Goal: Task Accomplishment & Management: Manage account settings

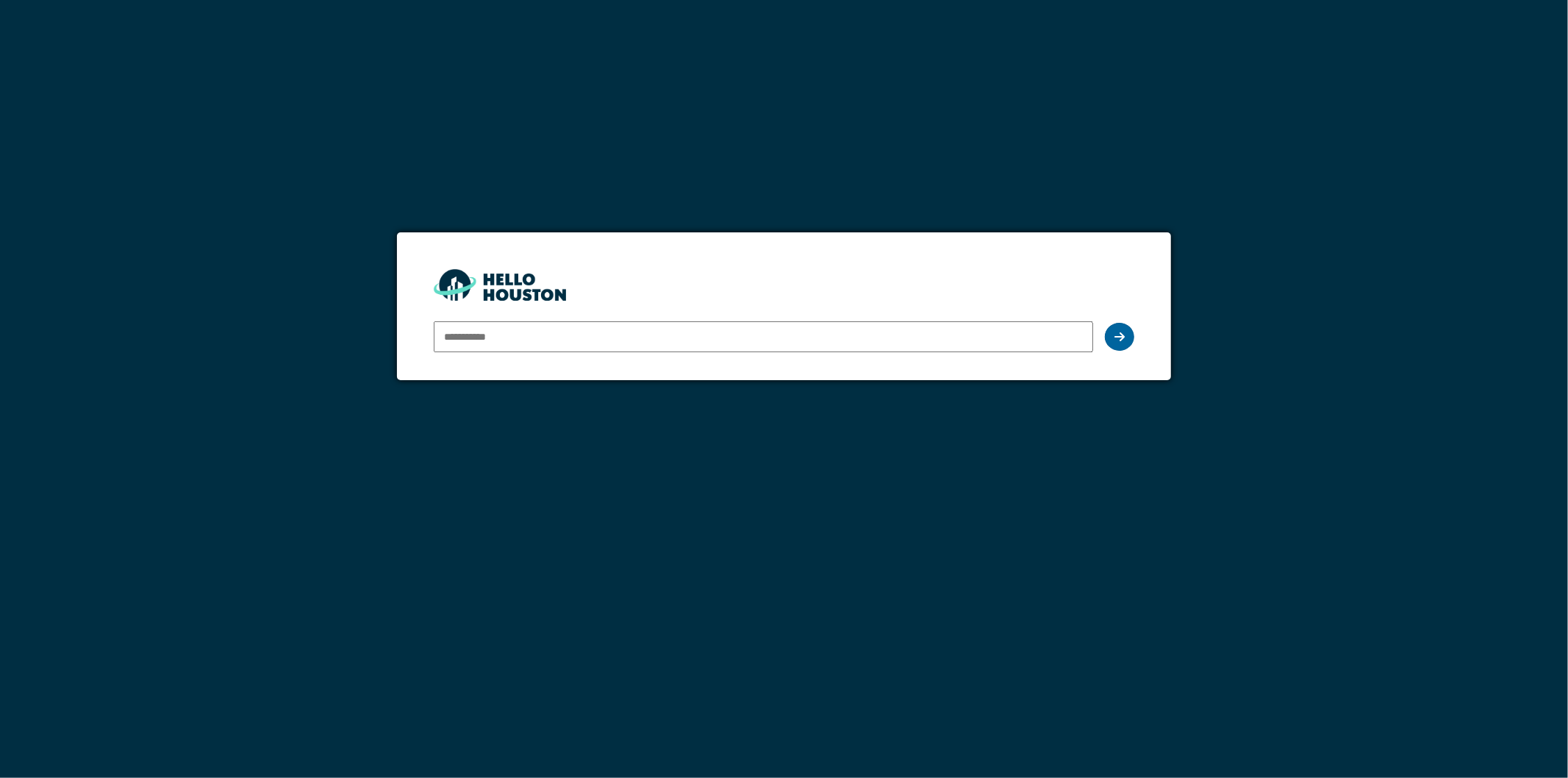
type input "**********"
click at [1126, 331] on div at bounding box center [1119, 337] width 29 height 28
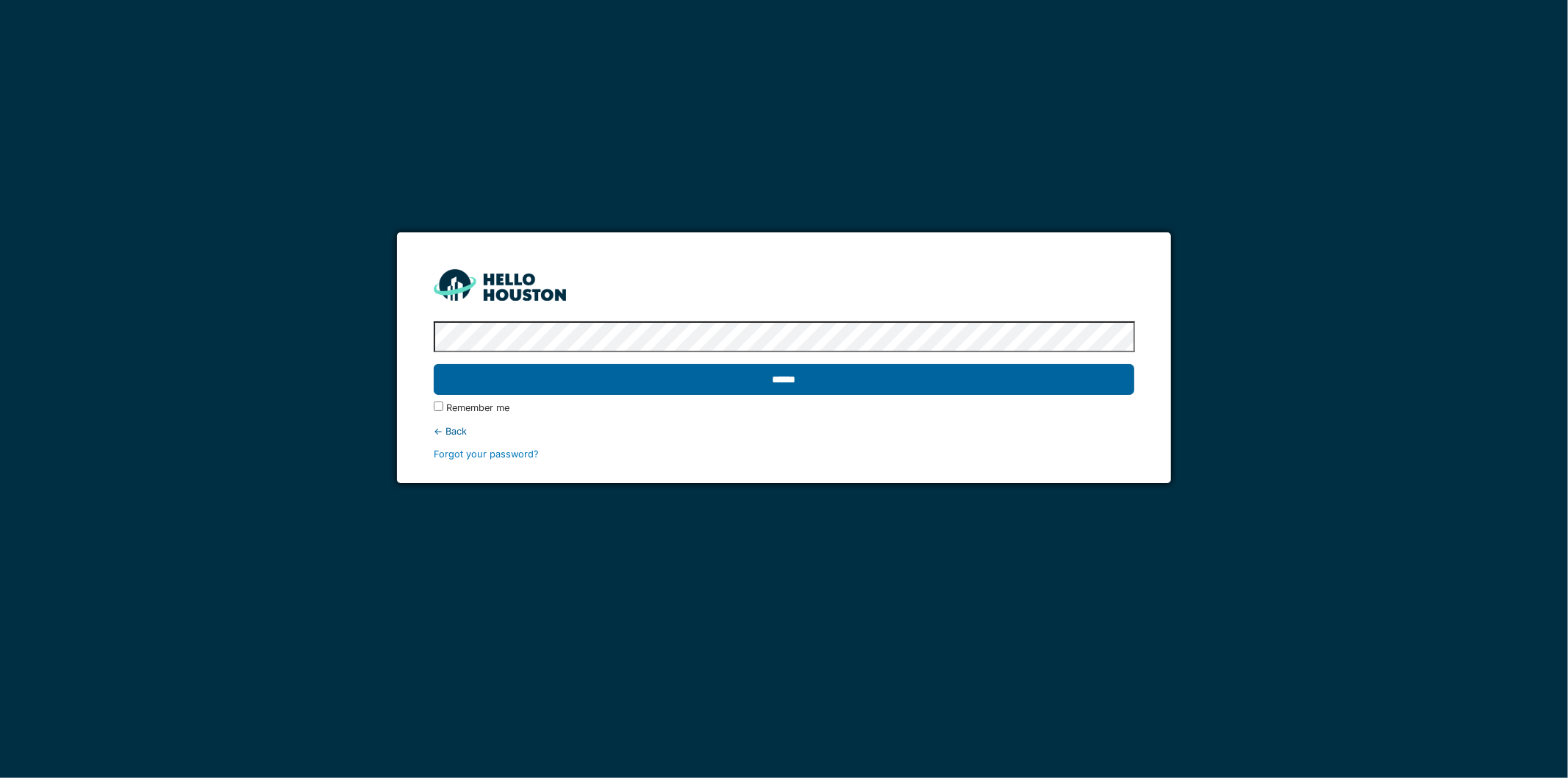
click at [823, 376] on input "******" at bounding box center [784, 379] width 701 height 31
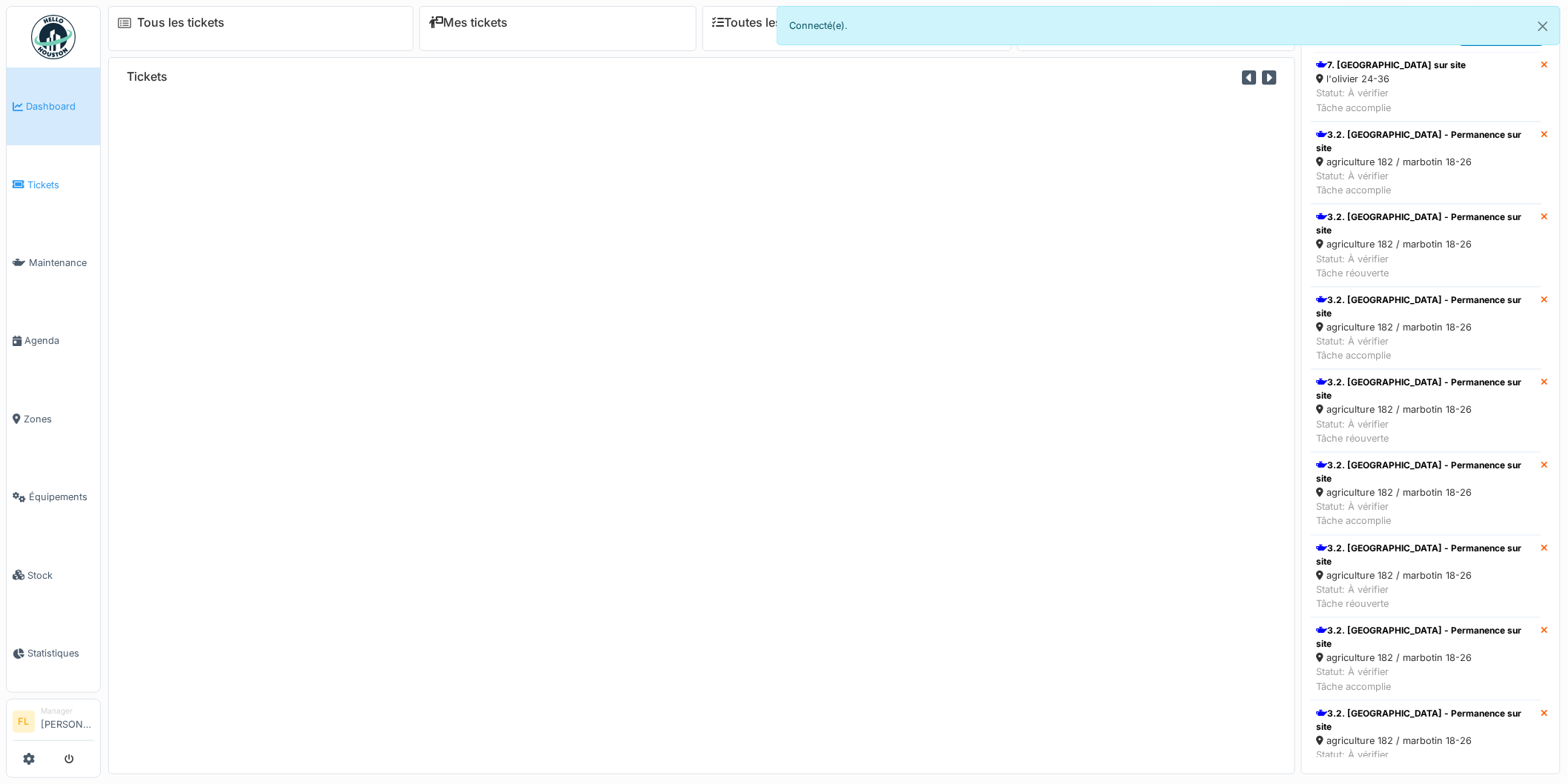
click at [54, 178] on span "Tickets" at bounding box center [60, 185] width 66 height 14
click at [40, 182] on span "Tickets" at bounding box center [60, 185] width 66 height 14
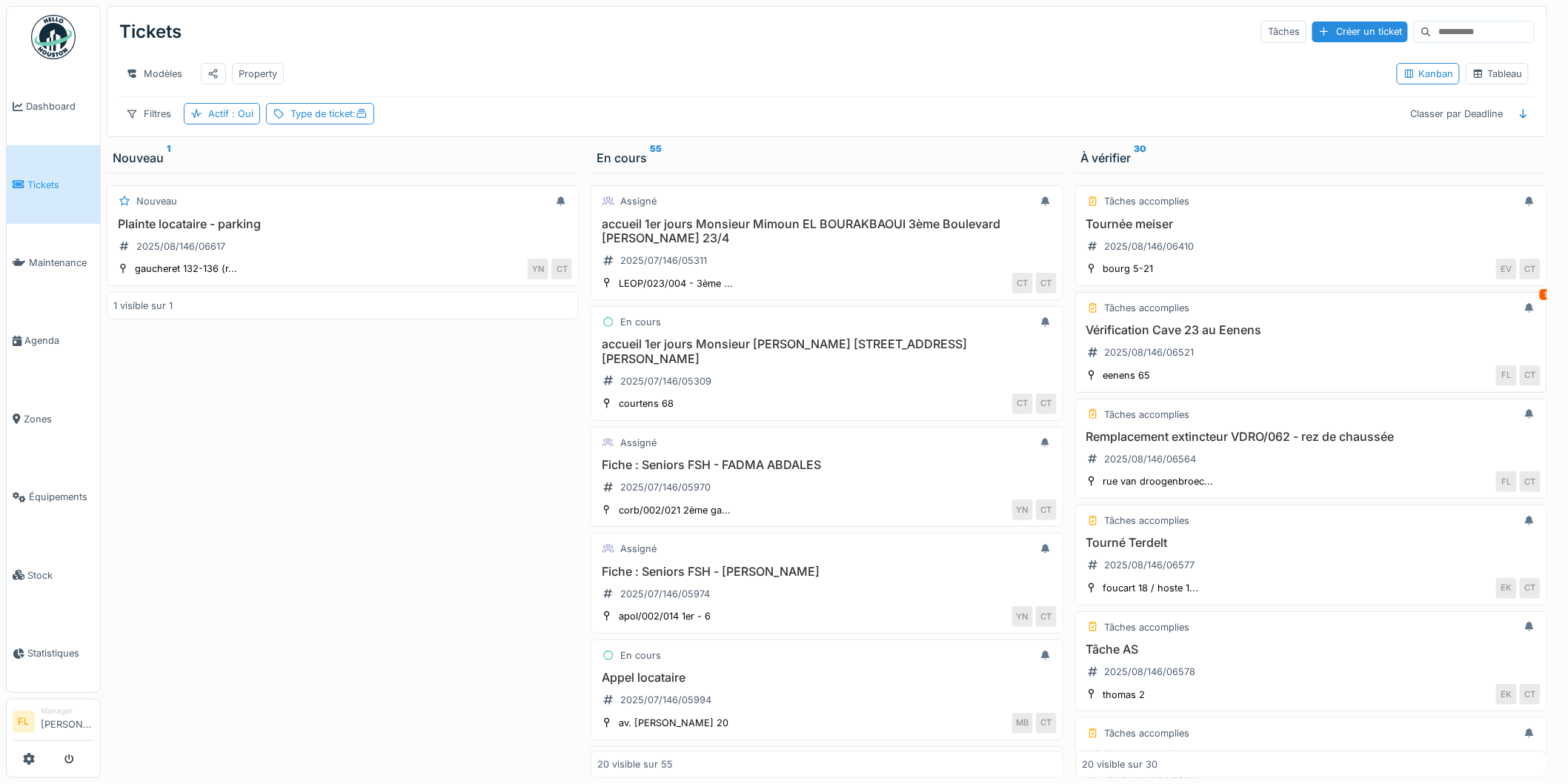
click at [1191, 337] on h3 "Vérification Cave 23 au Eenens" at bounding box center [1312, 330] width 459 height 14
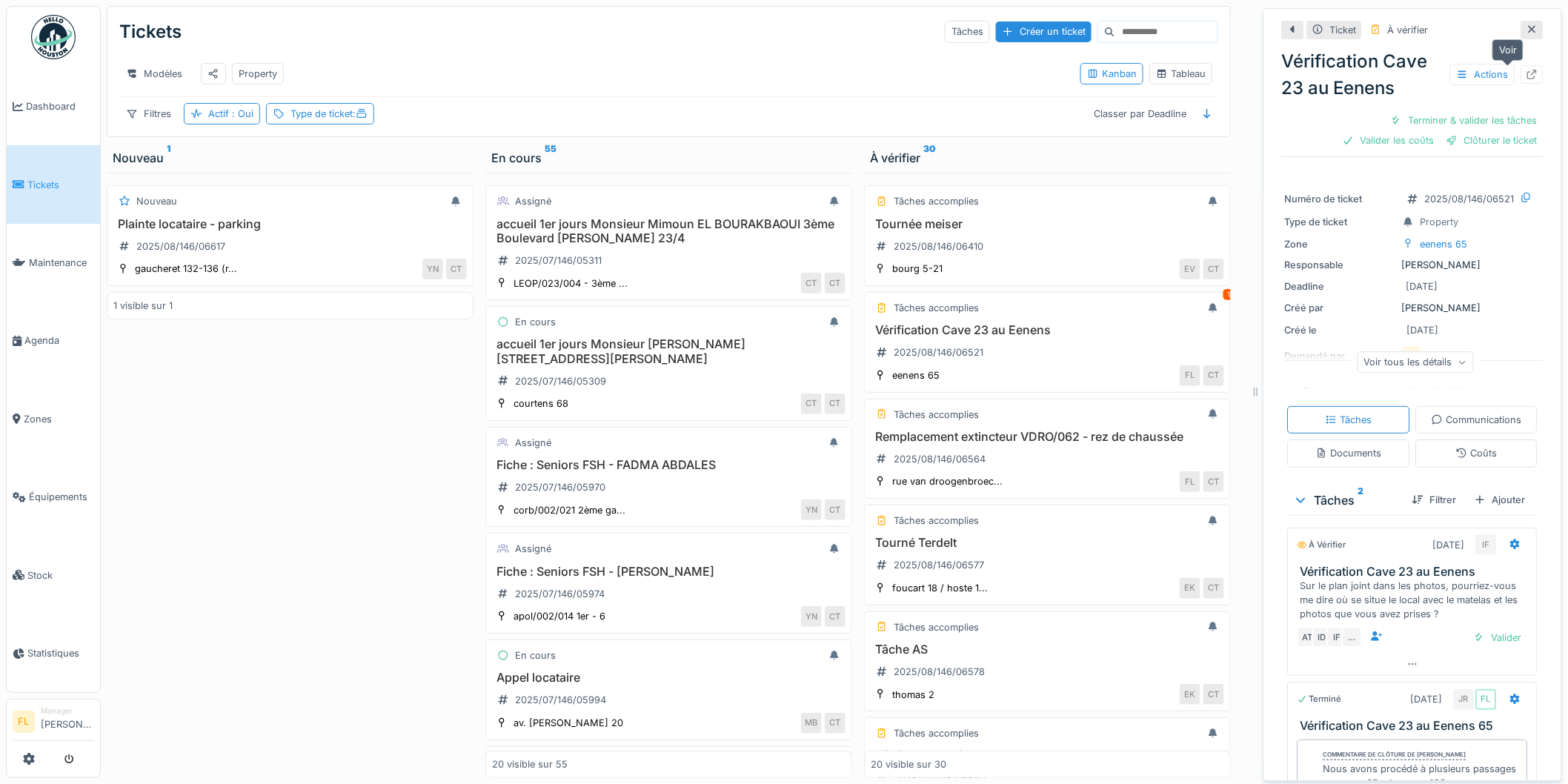
click at [1527, 72] on icon at bounding box center [1533, 74] width 12 height 10
click at [956, 337] on h3 "Vérification Cave 23 au Eenens" at bounding box center [1048, 330] width 354 height 14
click at [1528, 72] on icon at bounding box center [1533, 74] width 10 height 10
click at [996, 458] on div "Remplacement extincteur VDRO/062 - rez de chaussée 2025/08/146/06564" at bounding box center [1048, 451] width 354 height 41
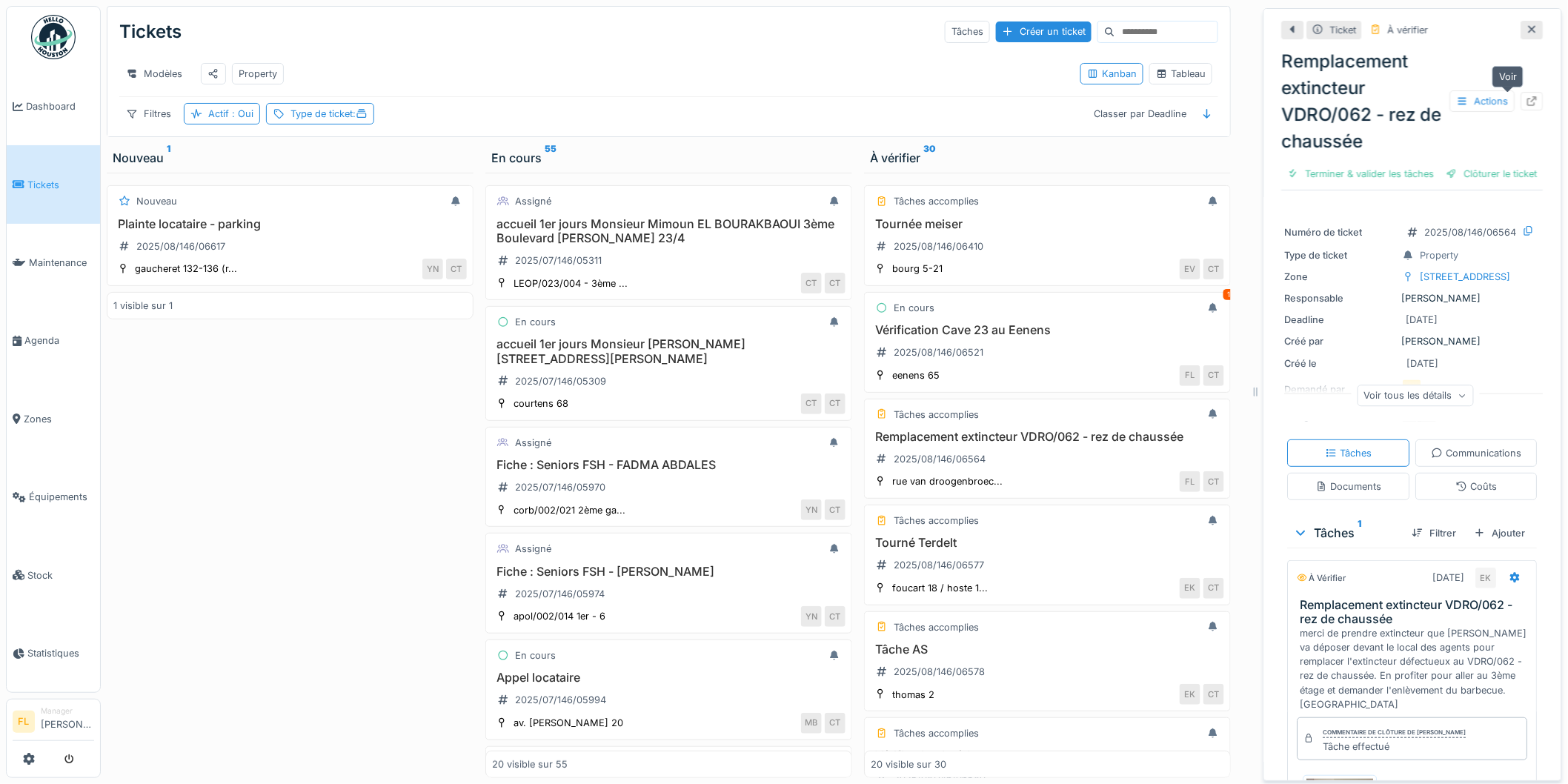
click at [1527, 101] on icon at bounding box center [1533, 101] width 12 height 10
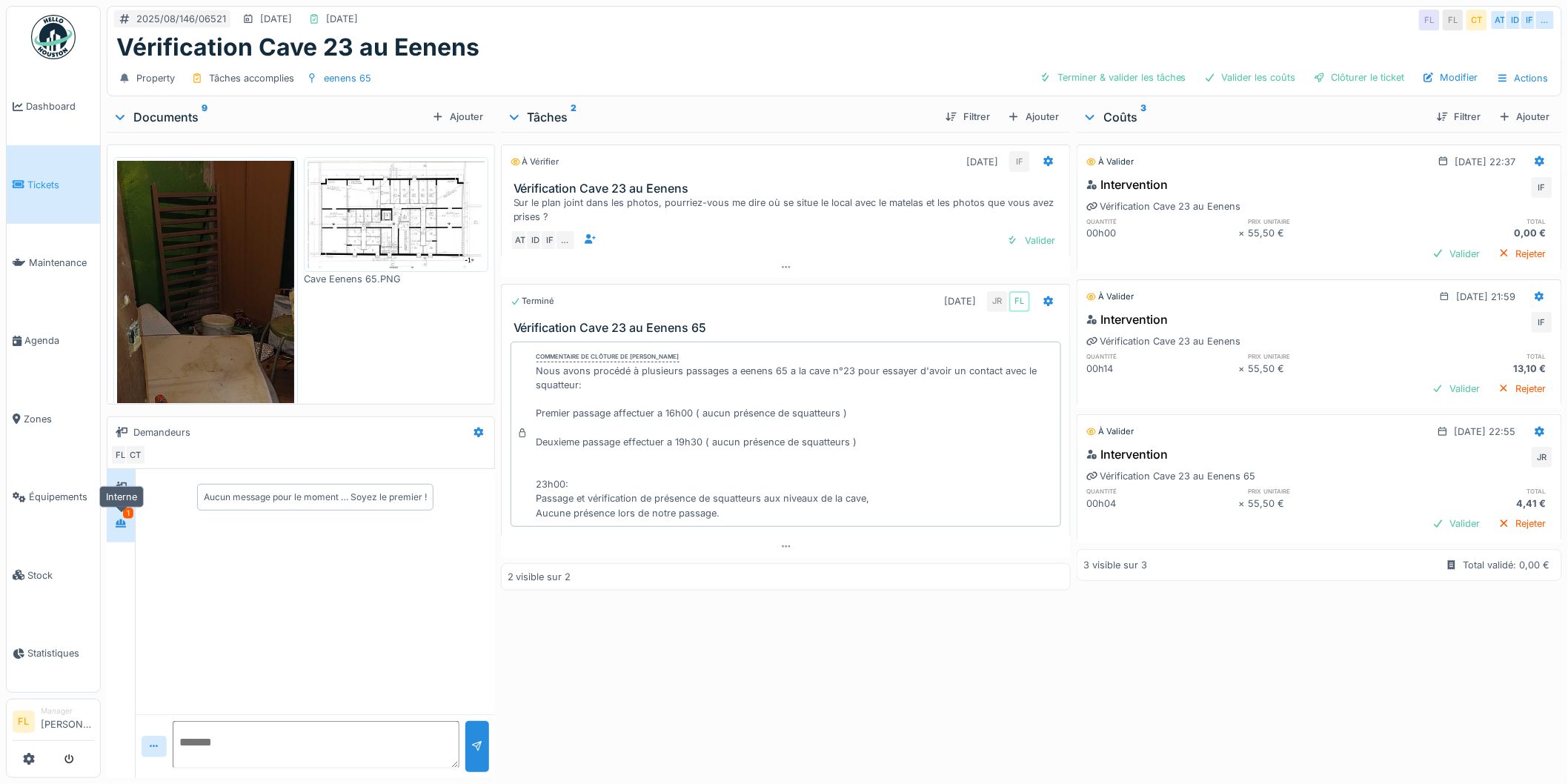
click at [120, 524] on icon at bounding box center [121, 523] width 11 height 8
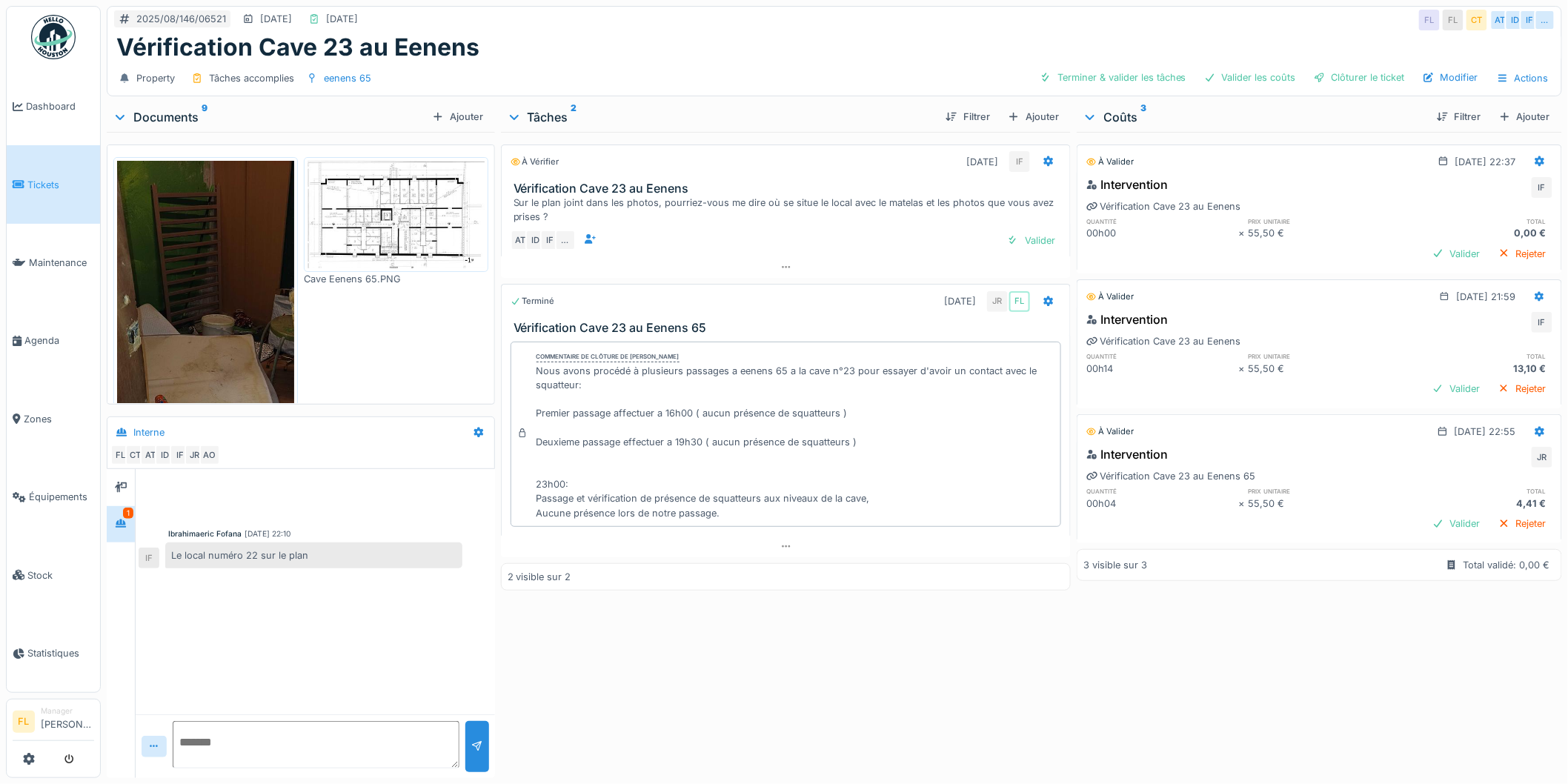
drag, startPoint x: 351, startPoint y: 217, endPoint x: 347, endPoint y: 233, distance: 16.5
click at [351, 219] on img at bounding box center [396, 214] width 177 height 108
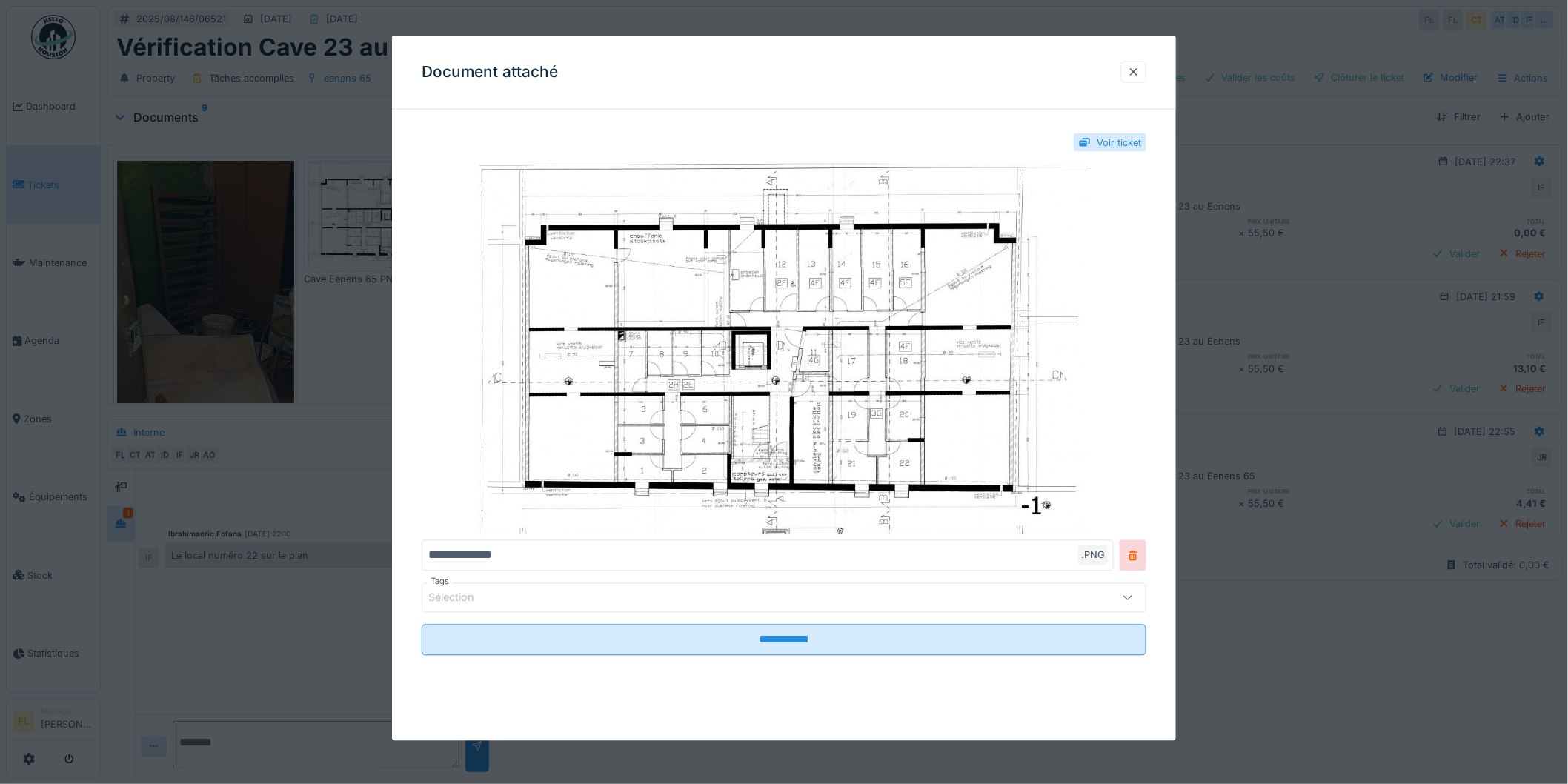
click at [1216, 336] on div at bounding box center [784, 392] width 1568 height 784
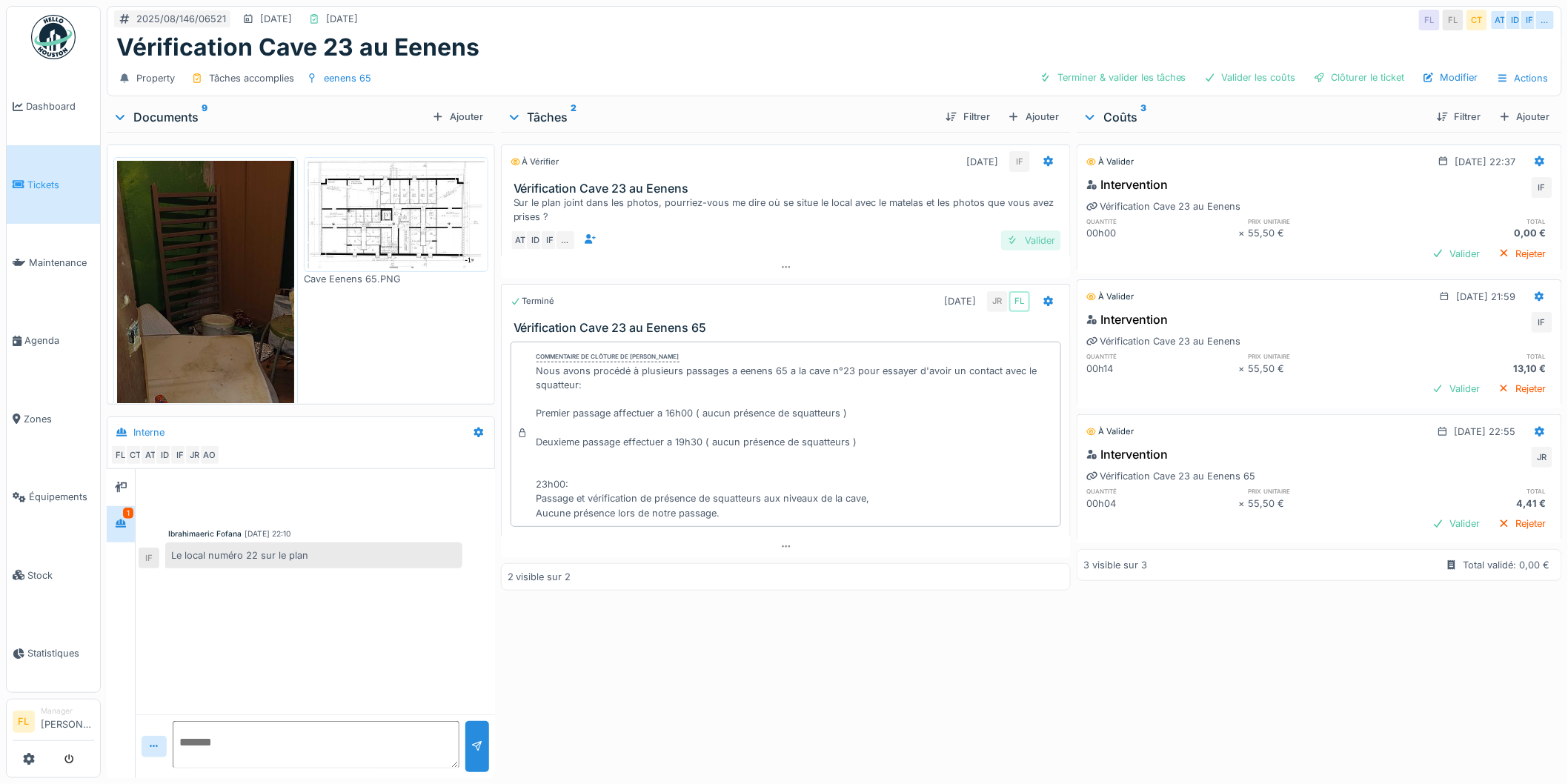
click at [1020, 250] on div "Valider" at bounding box center [1031, 240] width 60 height 20
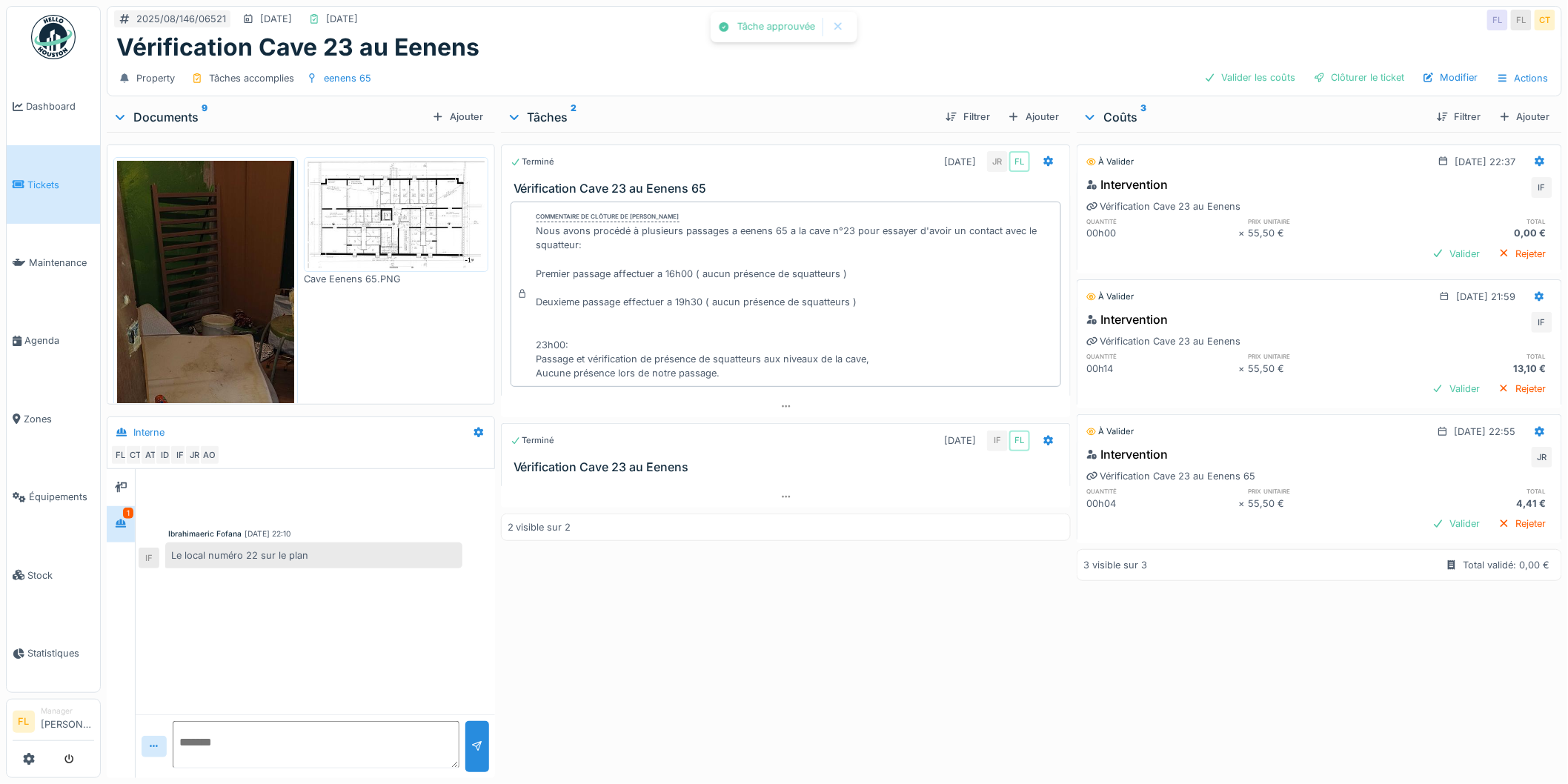
click at [182, 331] on img at bounding box center [206, 352] width 177 height 384
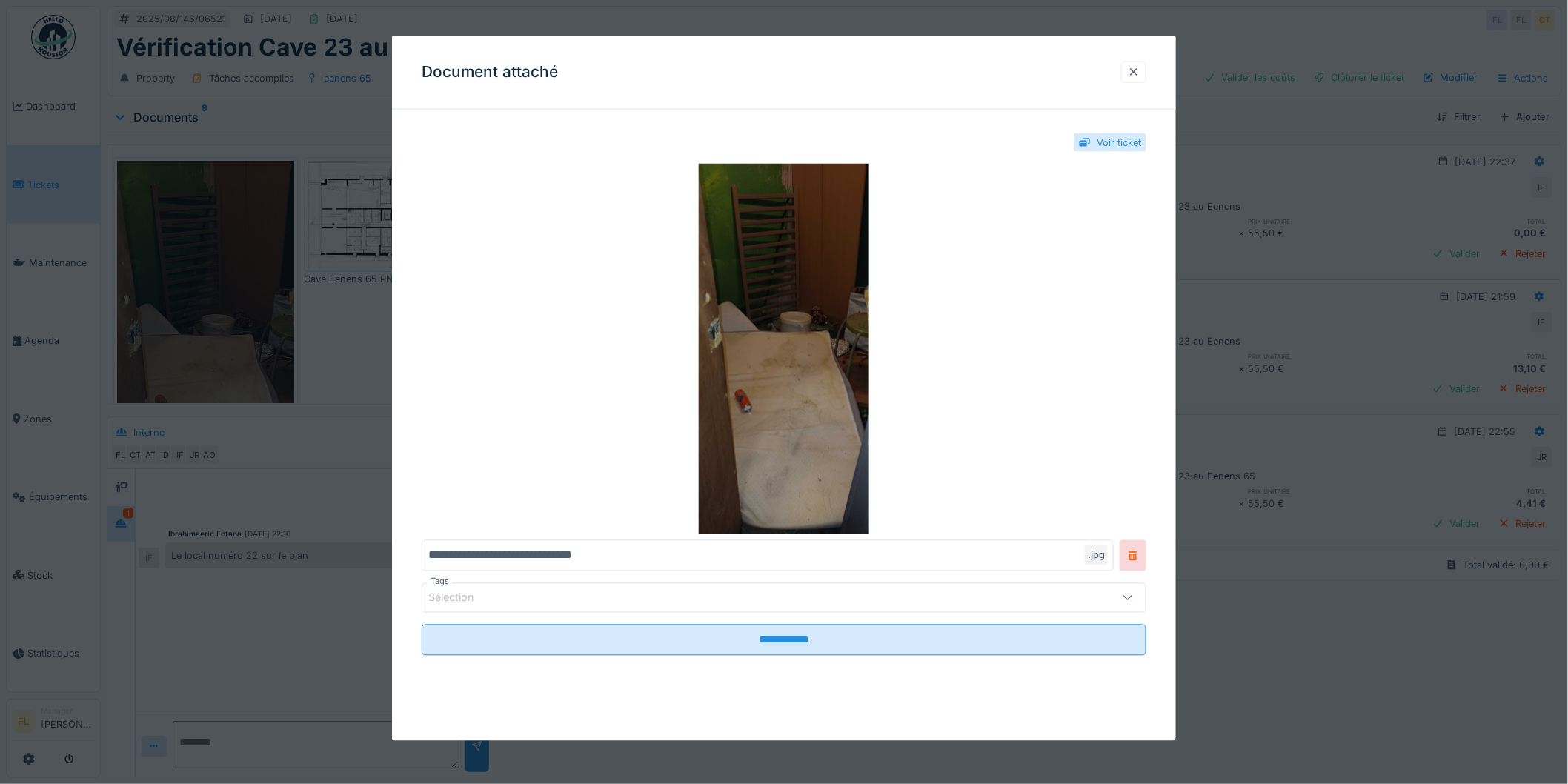
click at [1140, 74] on div at bounding box center [1134, 72] width 12 height 14
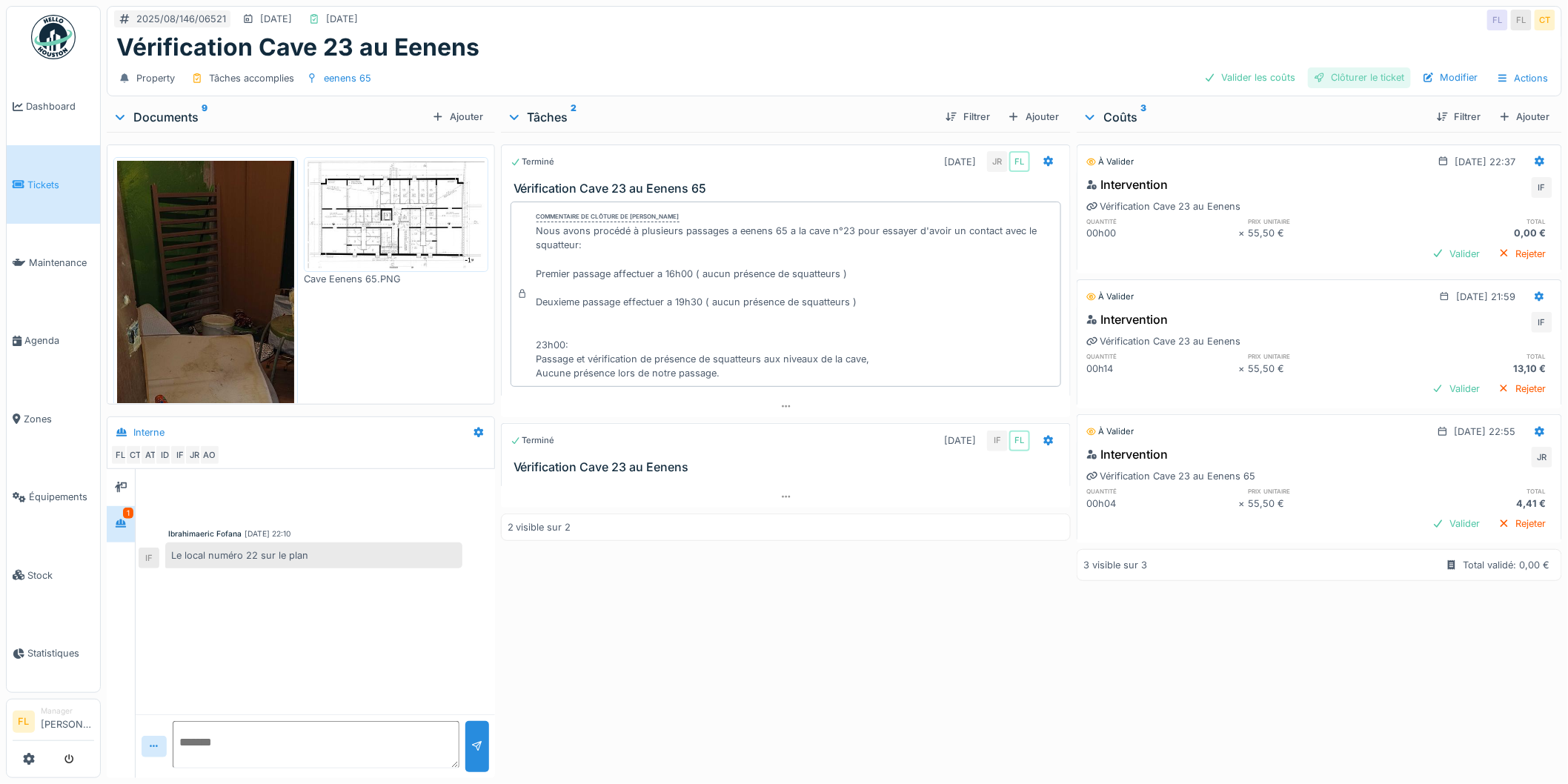
click at [1340, 75] on div "Clôturer le ticket" at bounding box center [1359, 77] width 103 height 20
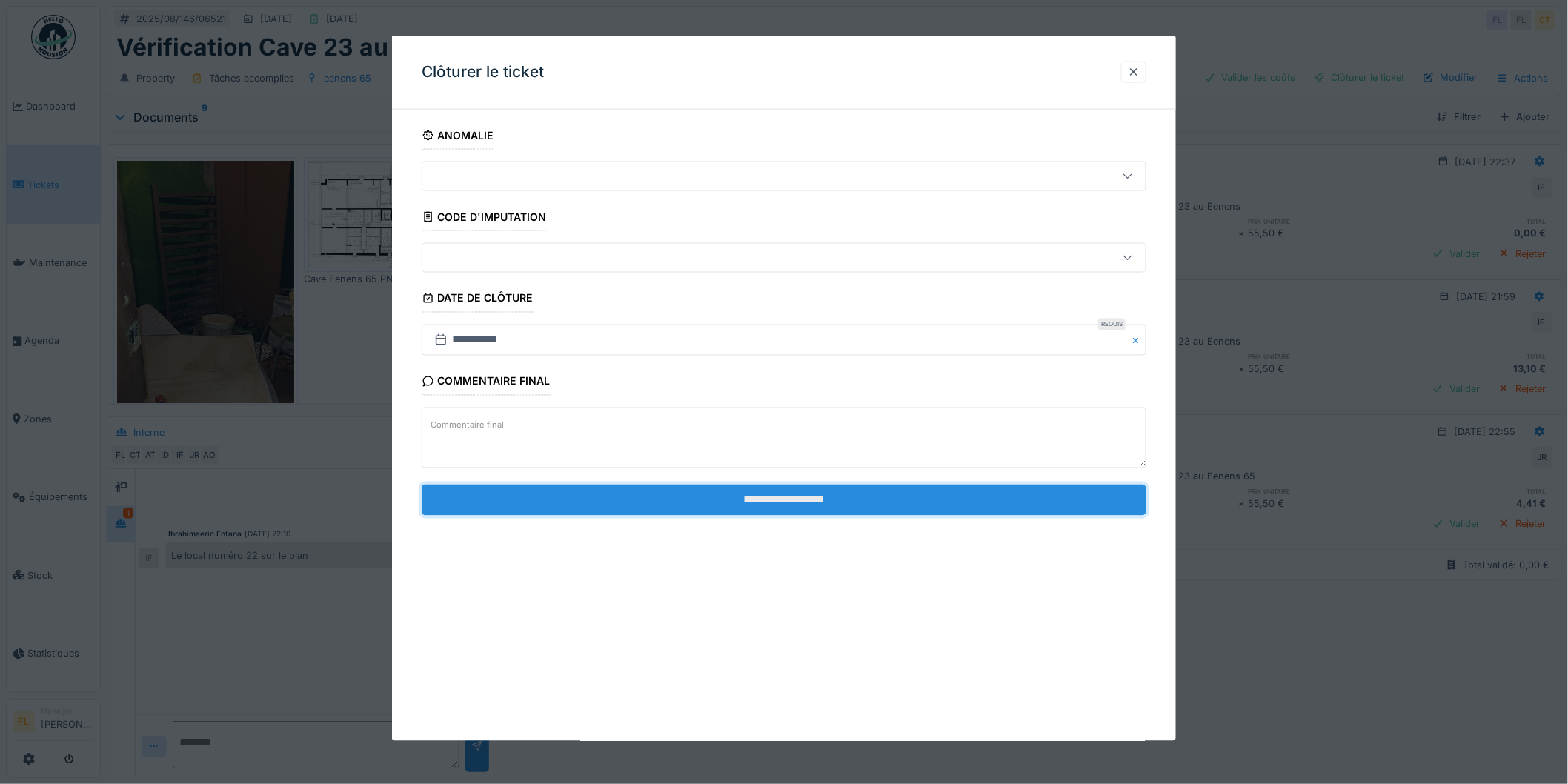
click at [752, 510] on input "**********" at bounding box center [784, 500] width 725 height 31
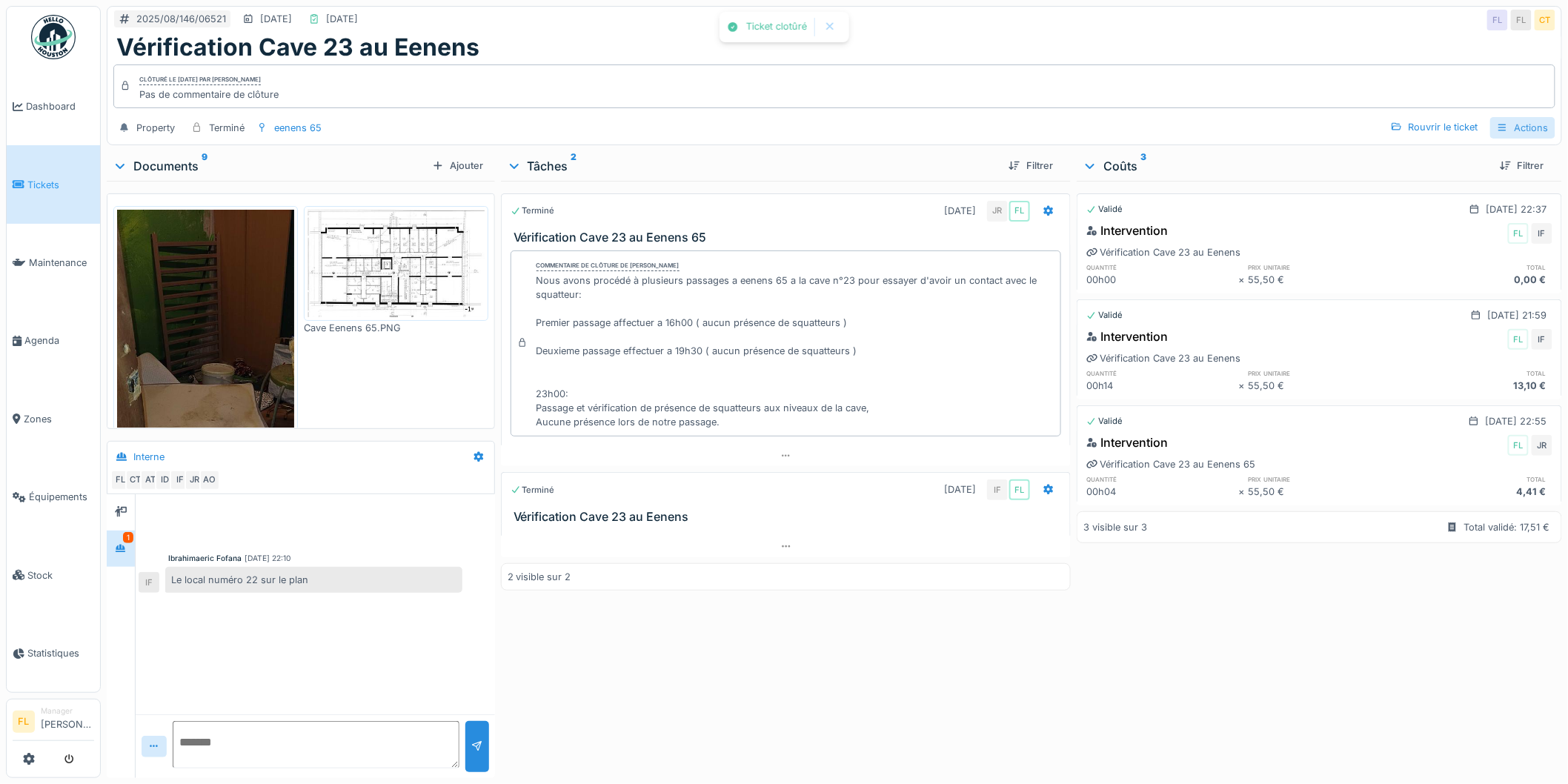
click at [1501, 122] on div "Actions" at bounding box center [1523, 128] width 66 height 21
click at [1425, 160] on div "Rapport d'intervention" at bounding box center [1461, 161] width 133 height 22
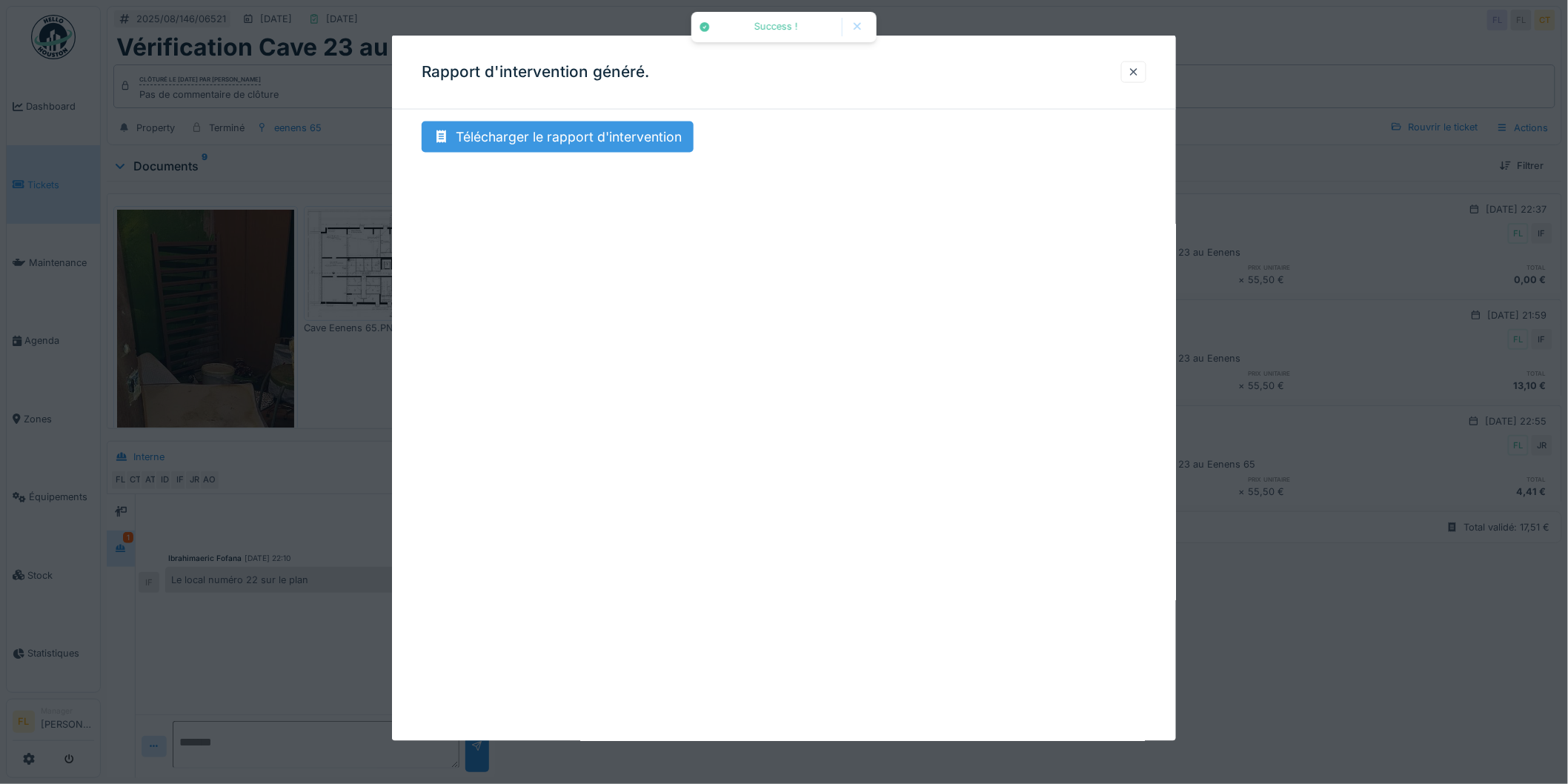
click at [561, 132] on div "Télécharger le rapport d'intervention" at bounding box center [557, 137] width 272 height 31
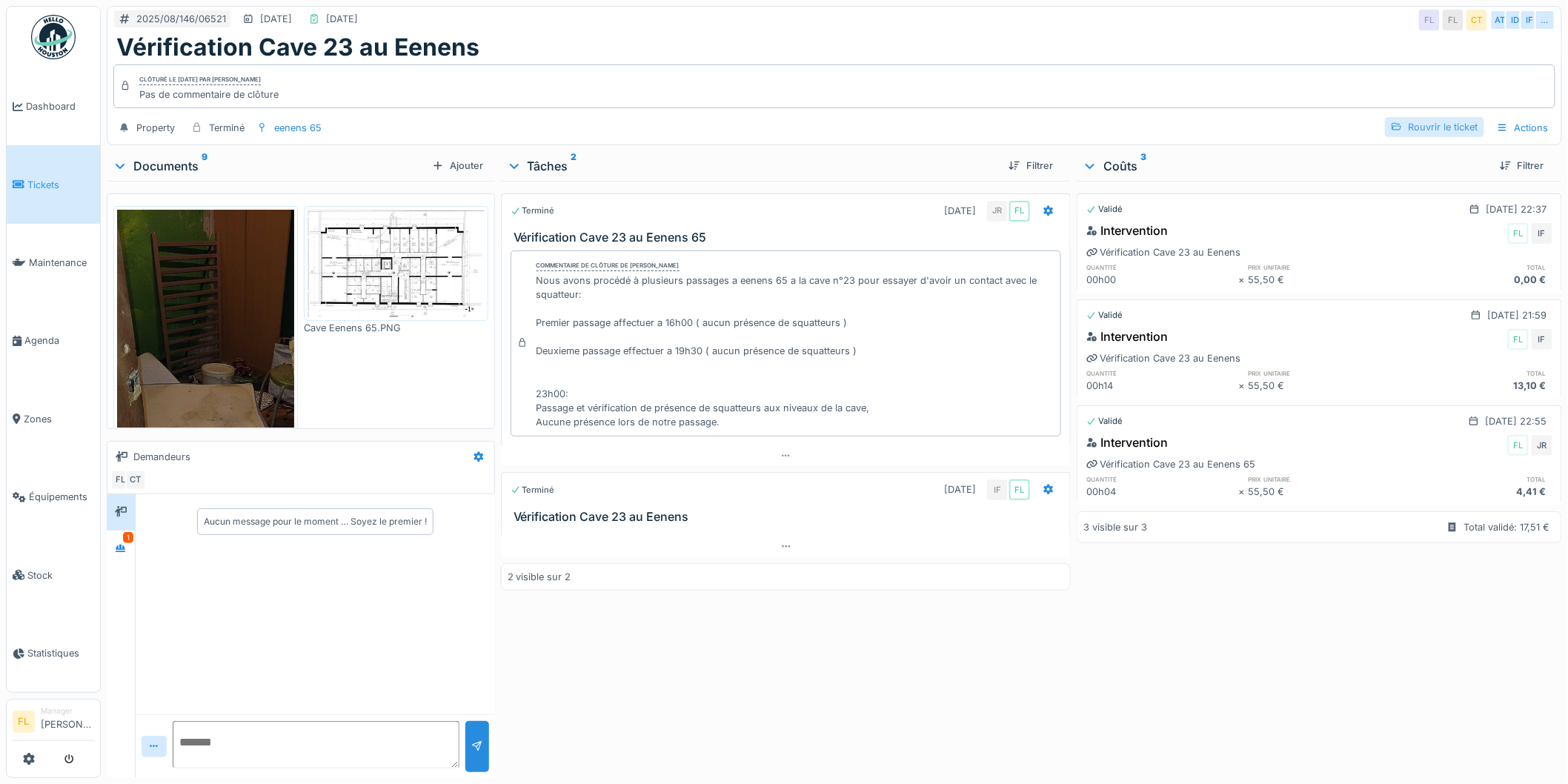
click at [1414, 120] on div "Rouvrir le ticket" at bounding box center [1435, 127] width 99 height 20
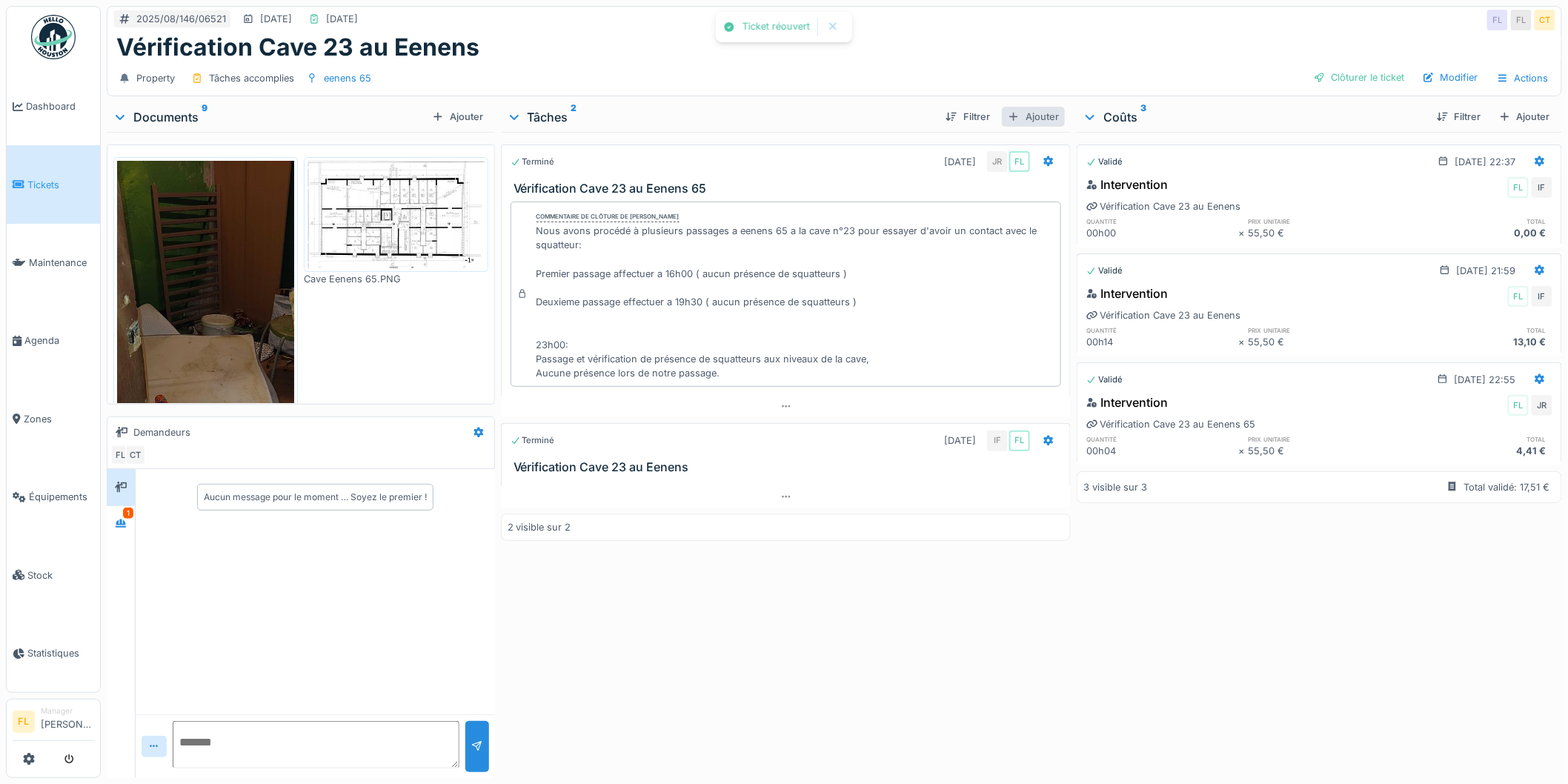
click at [1017, 116] on div "Ajouter" at bounding box center [1033, 117] width 63 height 20
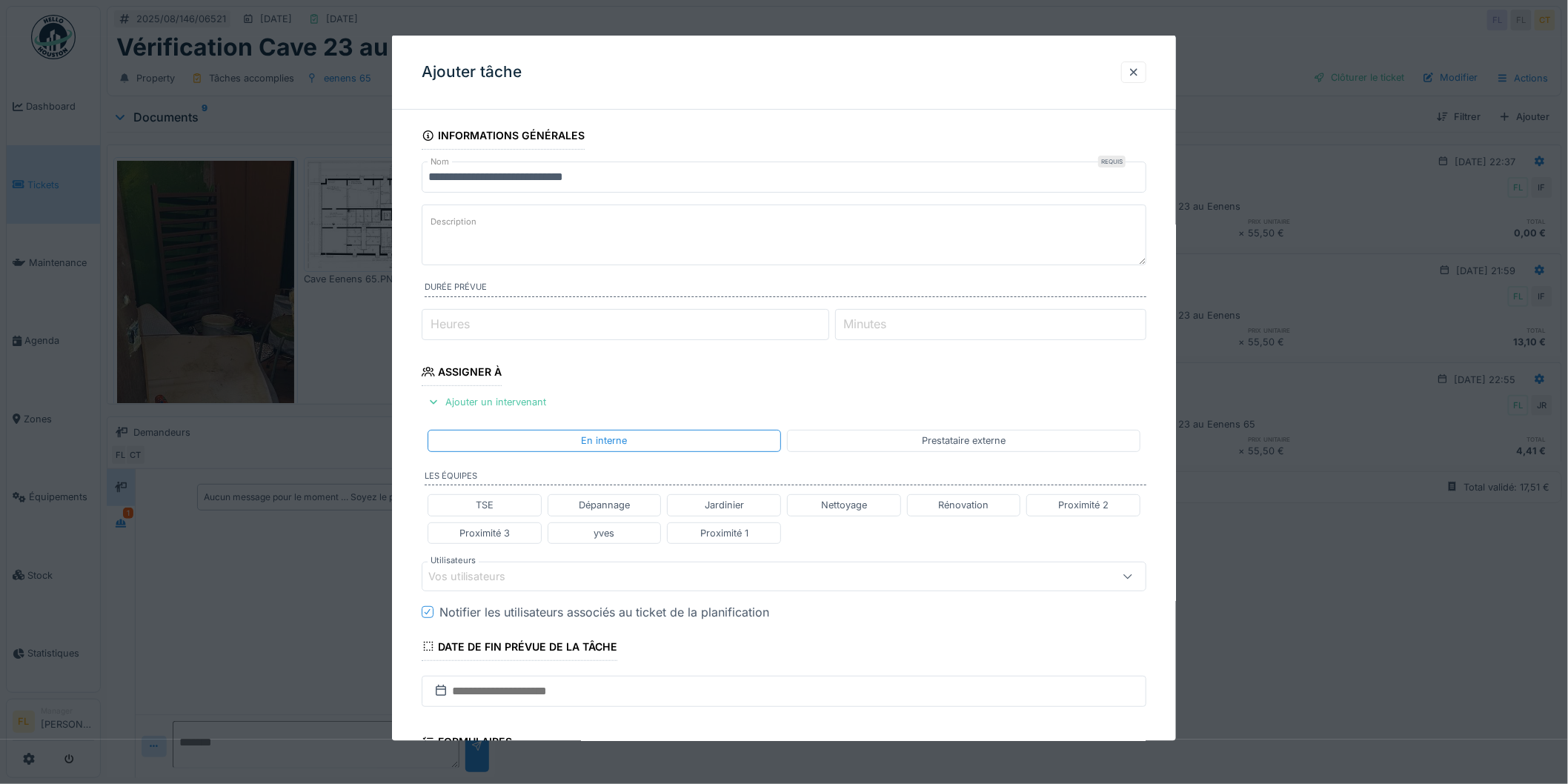
click at [534, 225] on textarea "Description" at bounding box center [784, 235] width 725 height 61
click at [439, 226] on textarea "**********" at bounding box center [784, 235] width 725 height 61
click at [756, 223] on textarea "**********" at bounding box center [784, 235] width 725 height 61
paste textarea "**********"
click at [812, 226] on textarea "**********" at bounding box center [784, 235] width 725 height 61
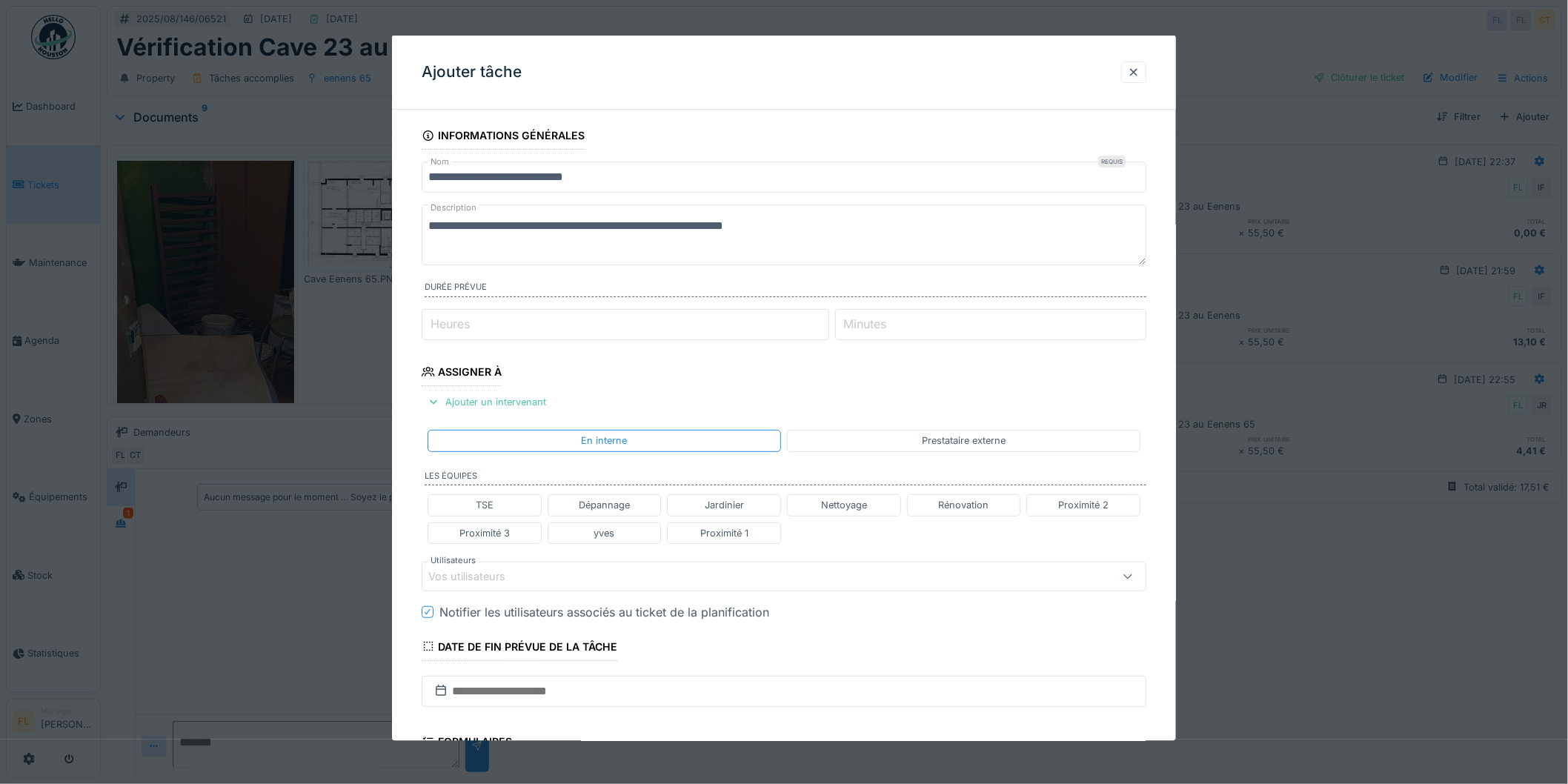
paste textarea "**********"
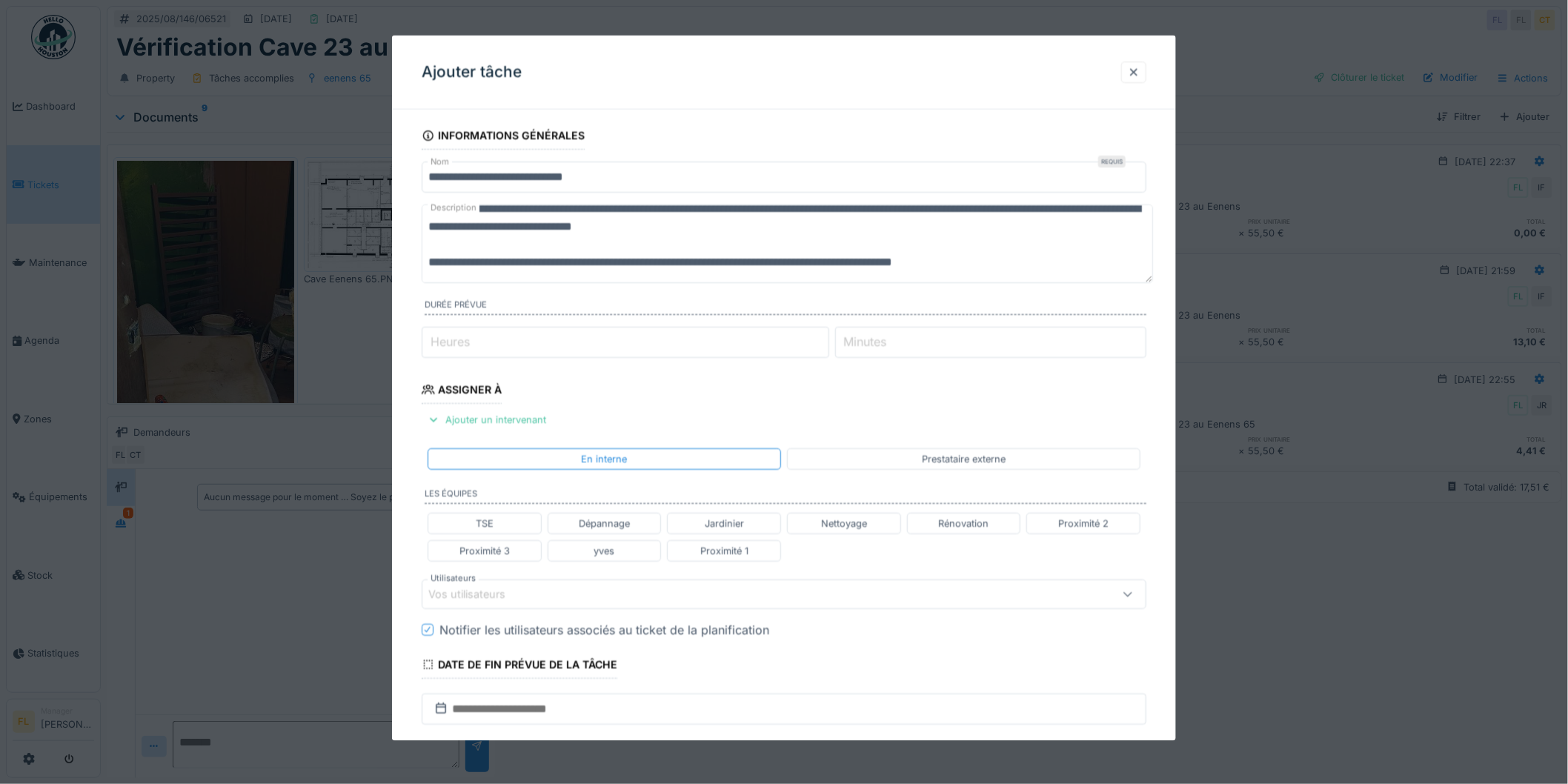
scroll to position [17, 0]
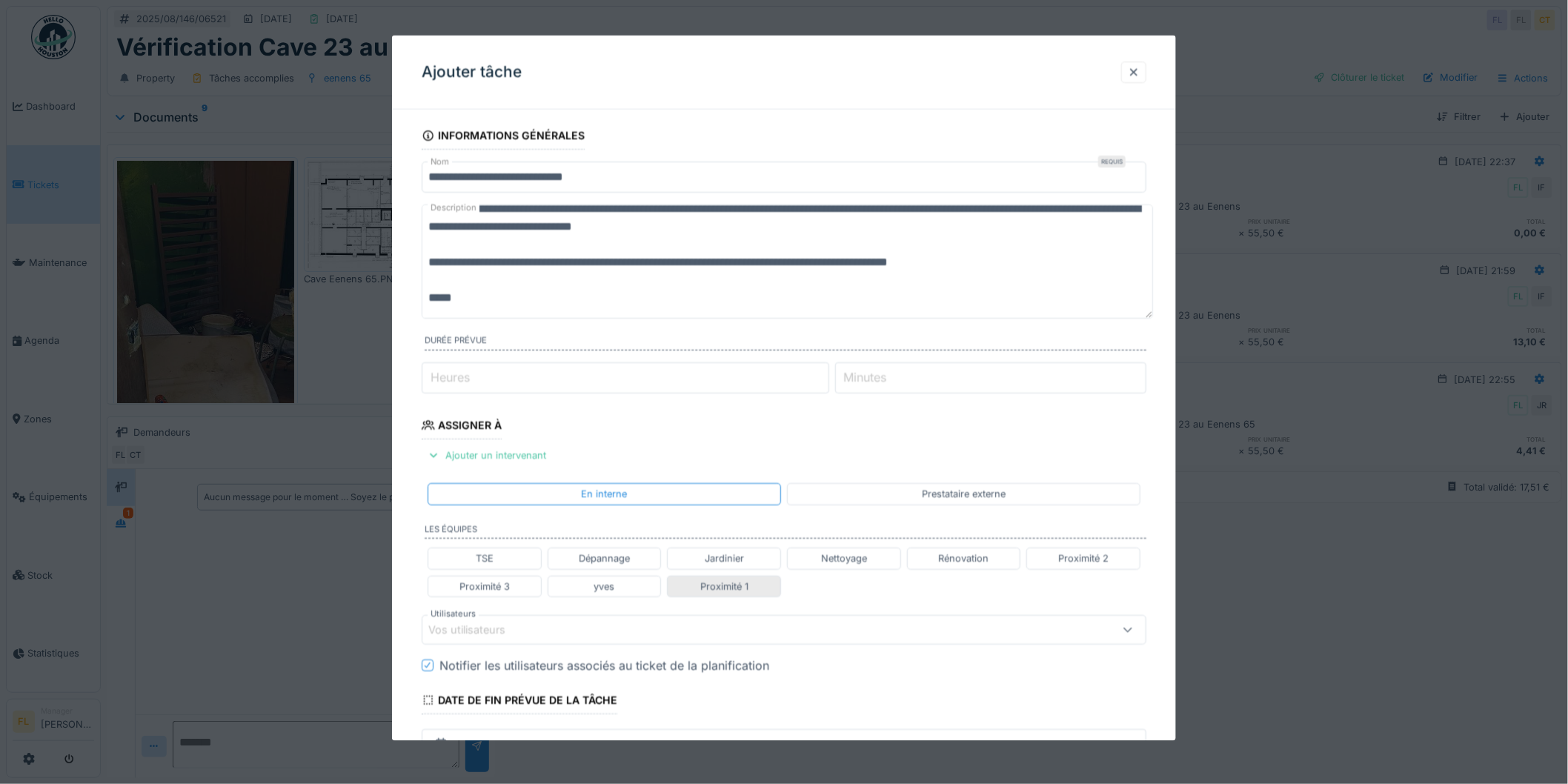
type textarea "**********"
click at [729, 583] on div "Proximité 1" at bounding box center [724, 586] width 48 height 14
type input "**********"
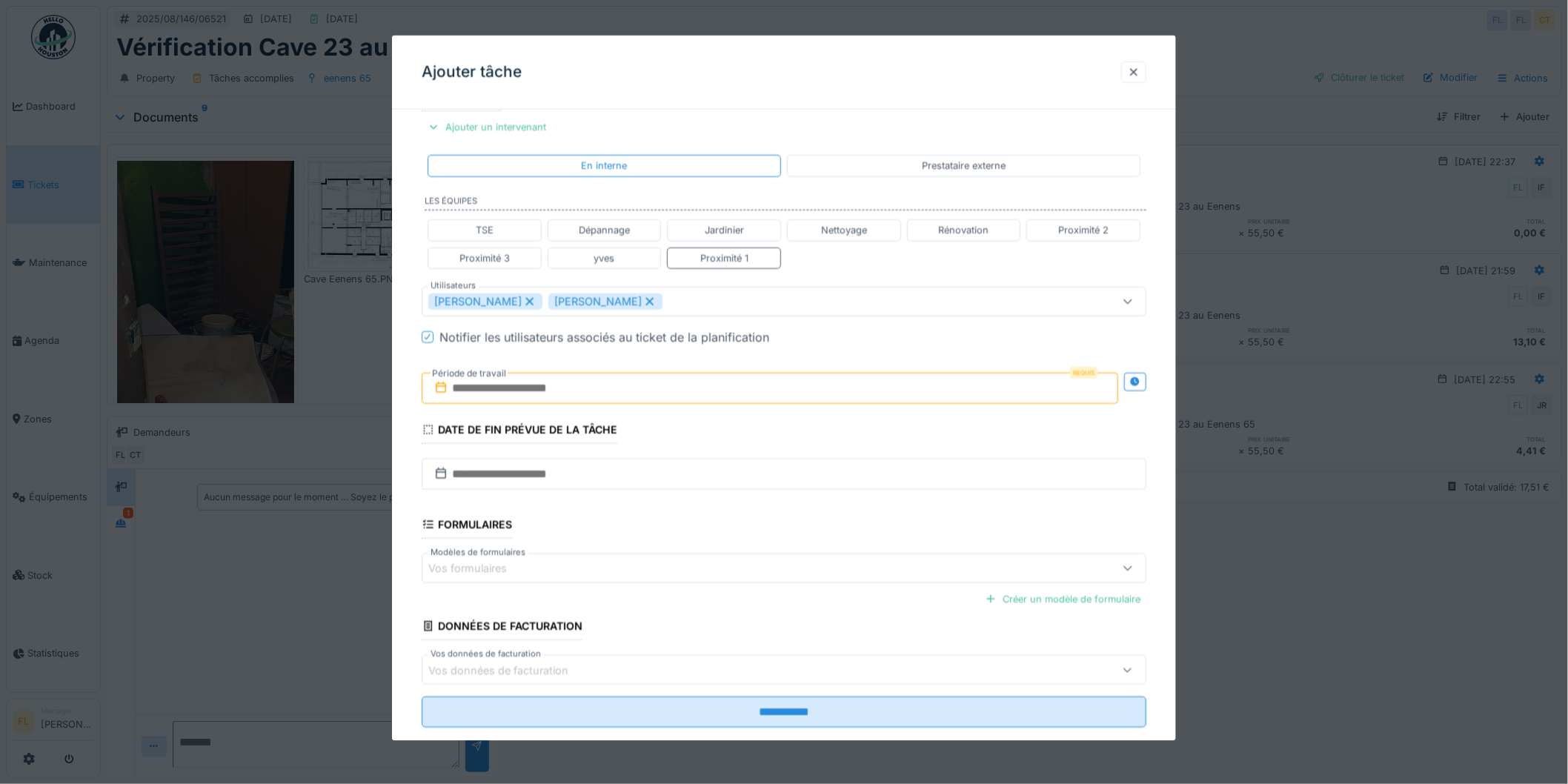
scroll to position [329, 0]
drag, startPoint x: 574, startPoint y: 394, endPoint x: 590, endPoint y: 402, distance: 17.9
click at [574, 394] on input "text" at bounding box center [770, 387] width 697 height 31
drag, startPoint x: 704, startPoint y: 587, endPoint x: 795, endPoint y: 590, distance: 91.0
click at [705, 587] on div "25" at bounding box center [701, 580] width 20 height 21
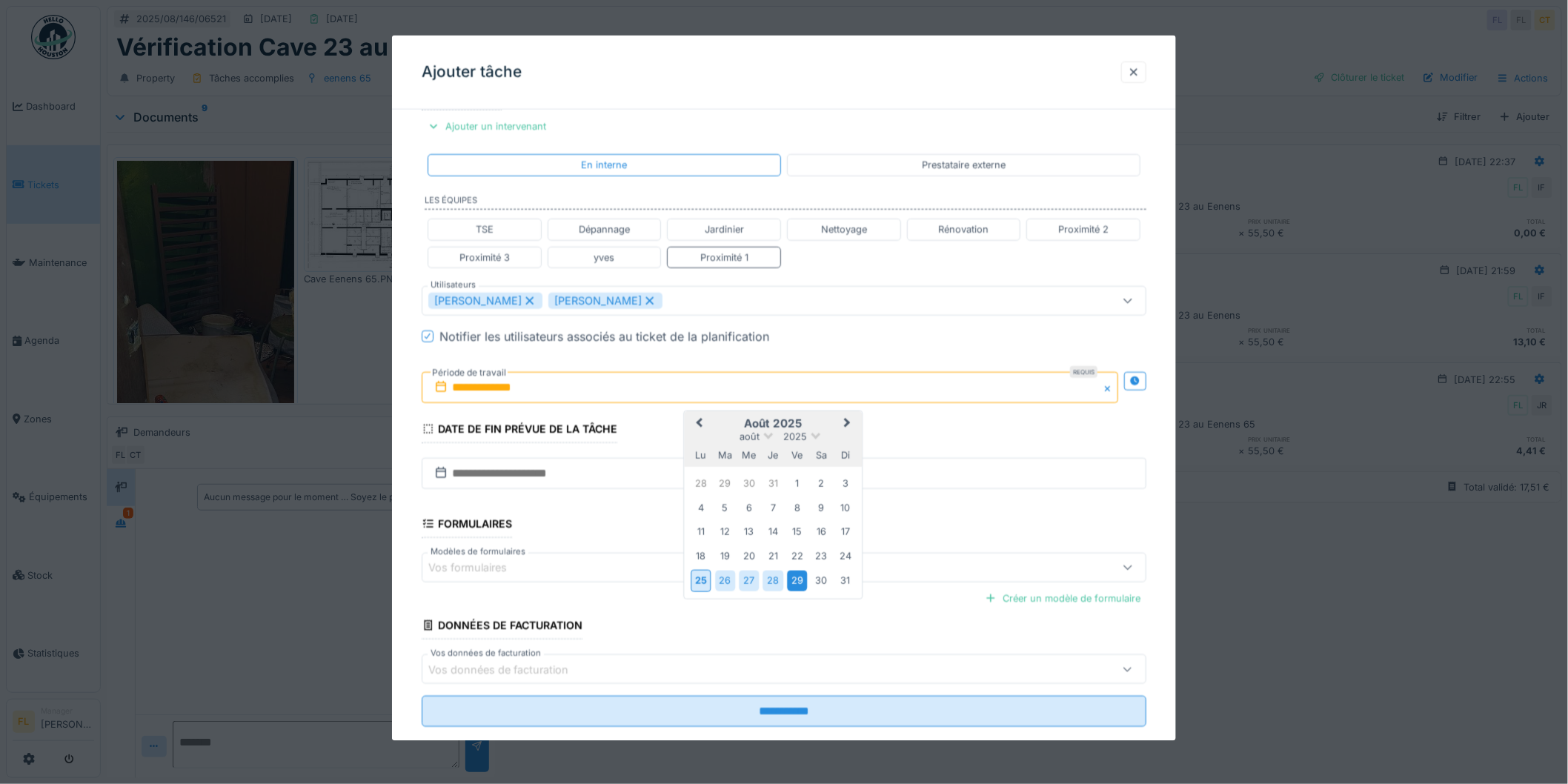
click at [802, 583] on div "29" at bounding box center [797, 580] width 20 height 20
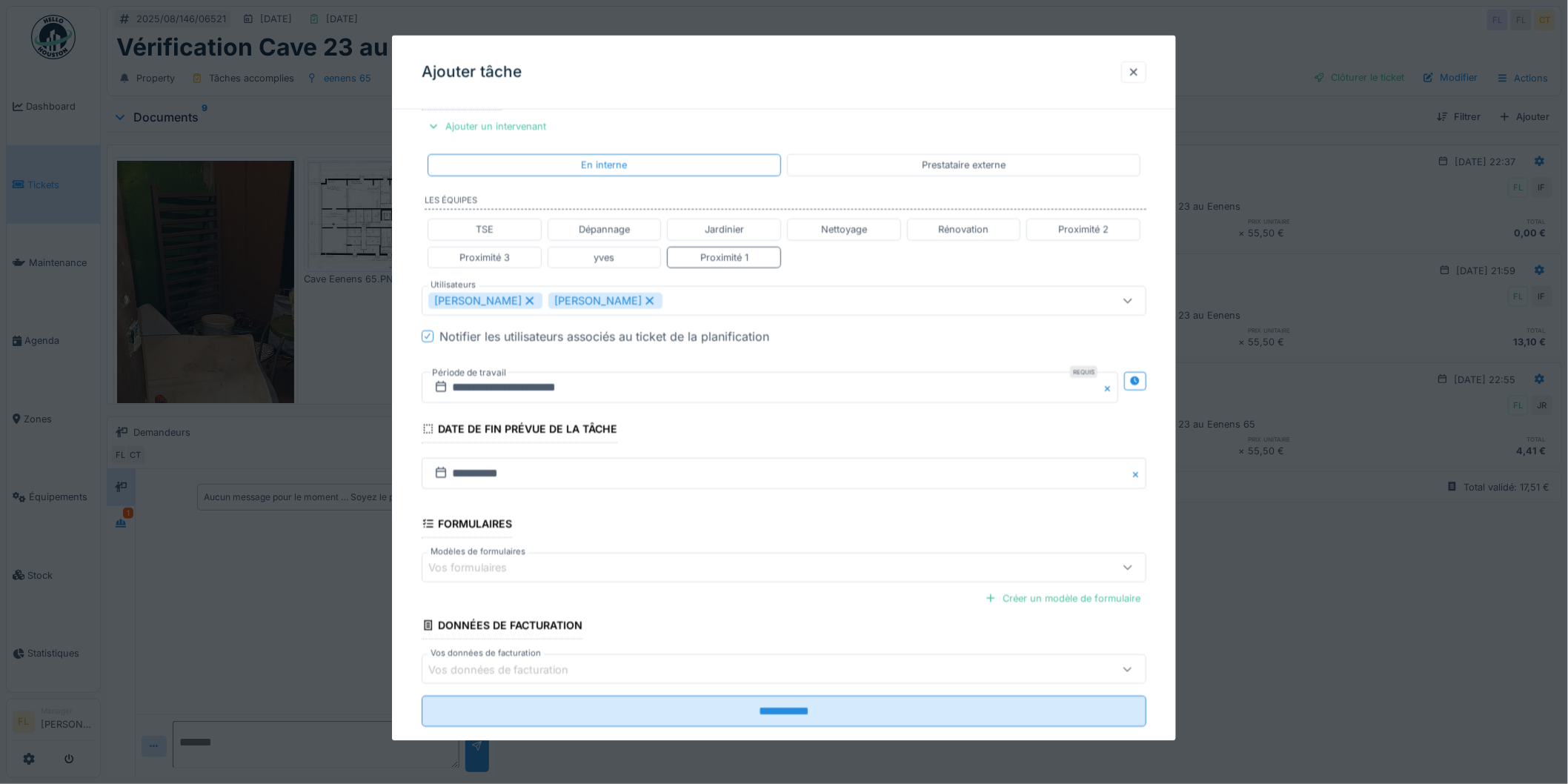
click at [702, 432] on fieldset "**********" at bounding box center [784, 265] width 725 height 946
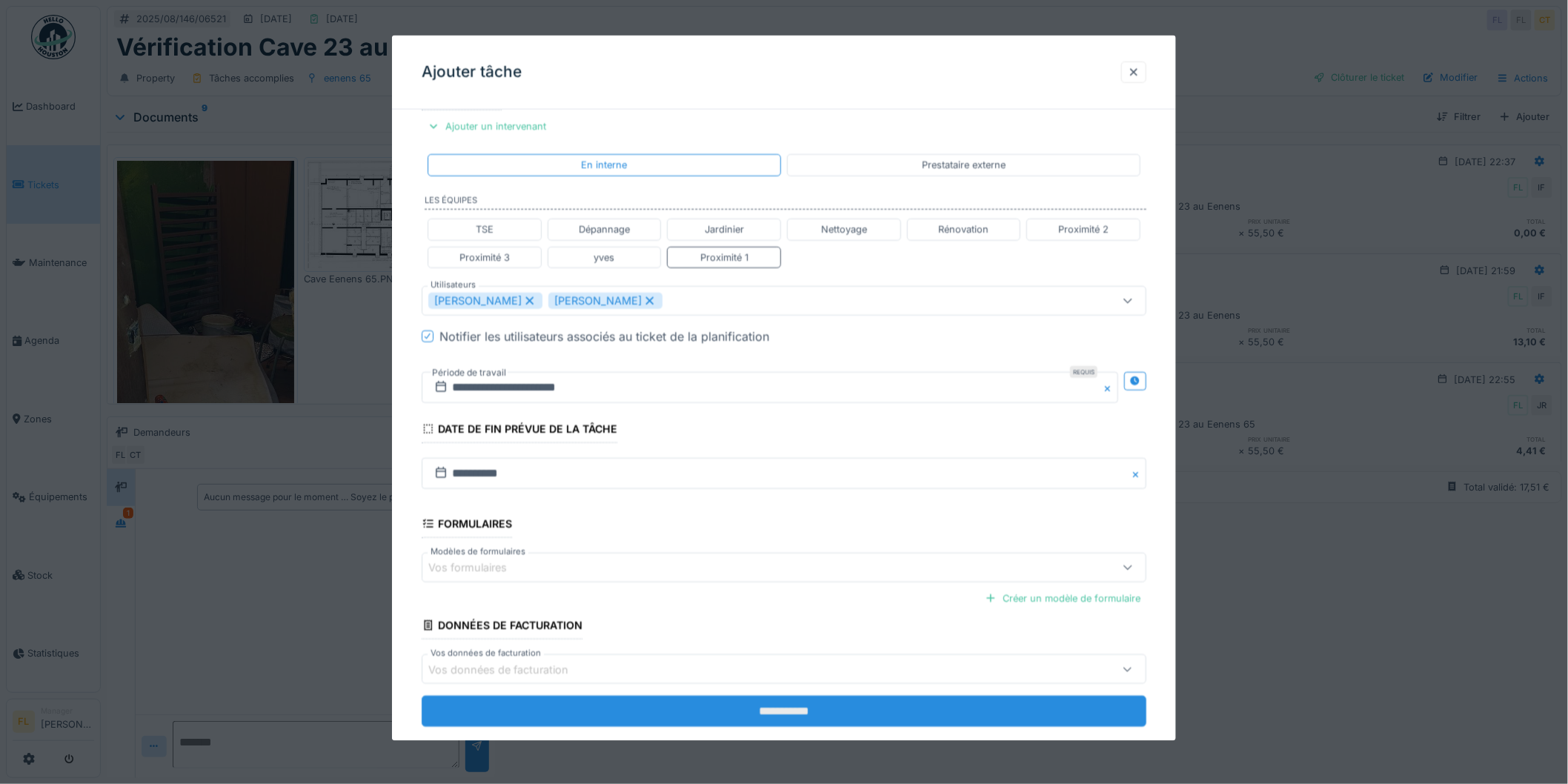
click at [763, 716] on input "**********" at bounding box center [784, 712] width 725 height 31
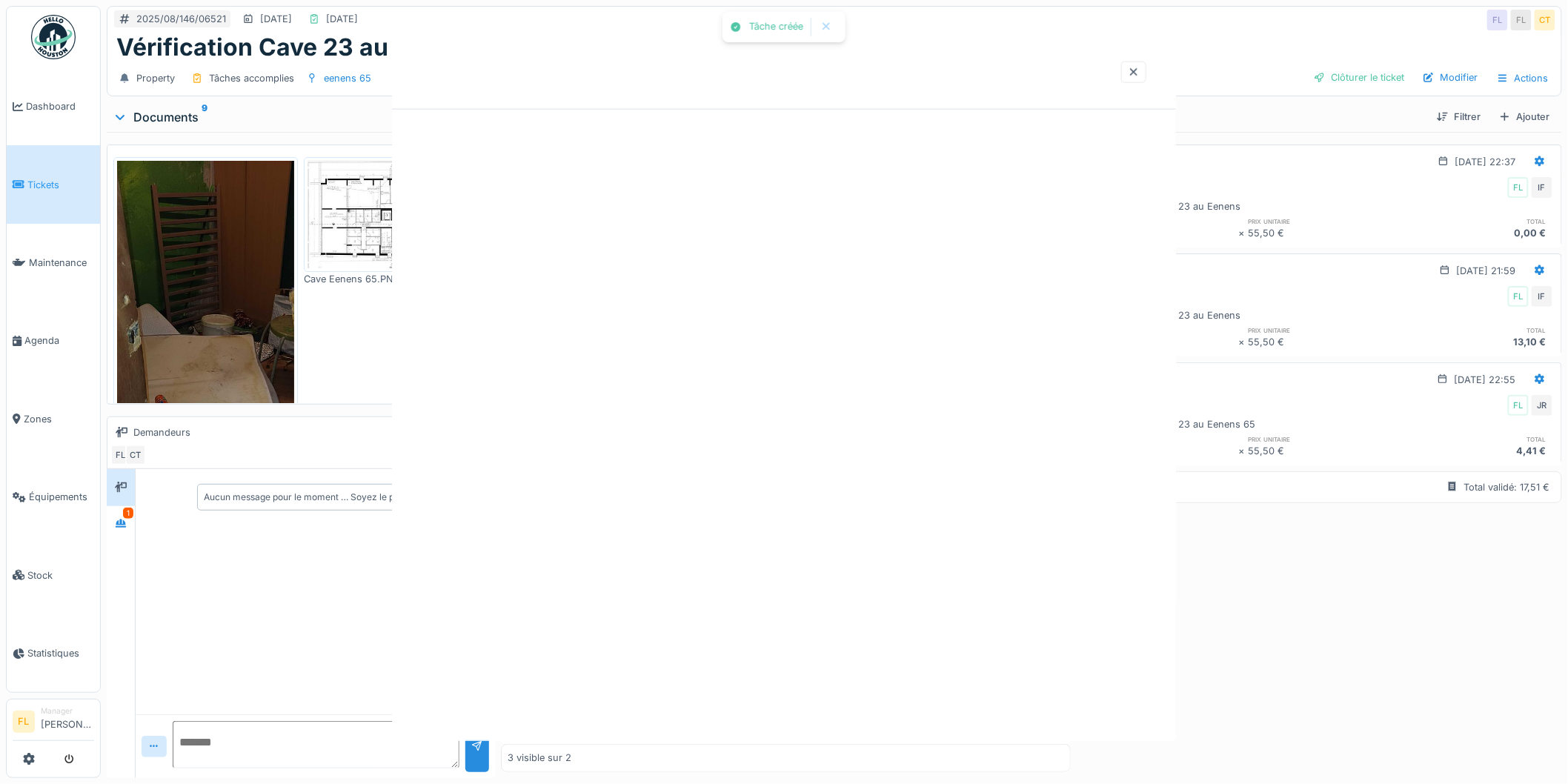
scroll to position [0, 0]
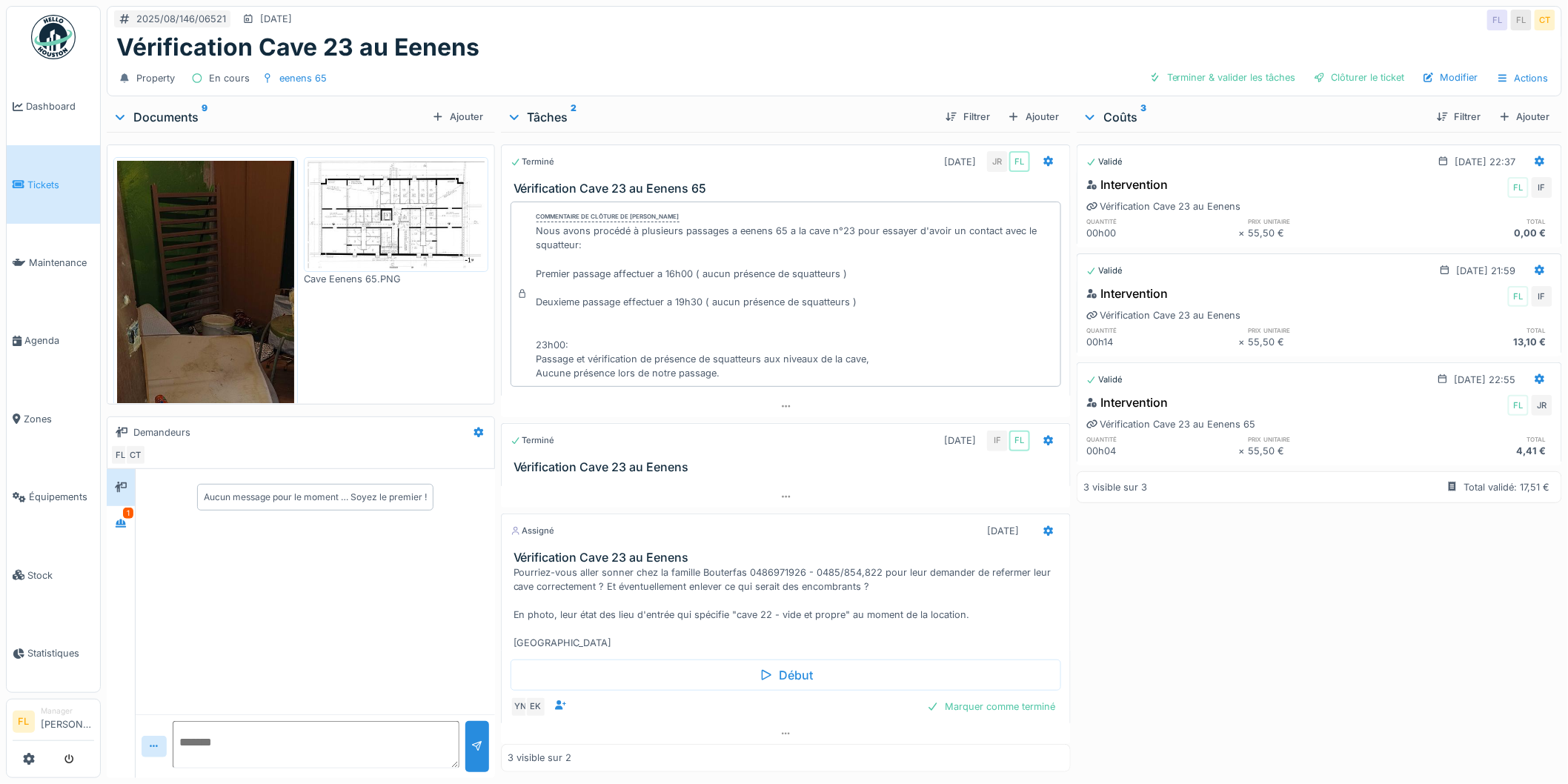
click at [339, 332] on div "Cave Eenens 65.PNG" at bounding box center [396, 360] width 185 height 406
click at [447, 118] on div "Ajouter" at bounding box center [458, 117] width 63 height 20
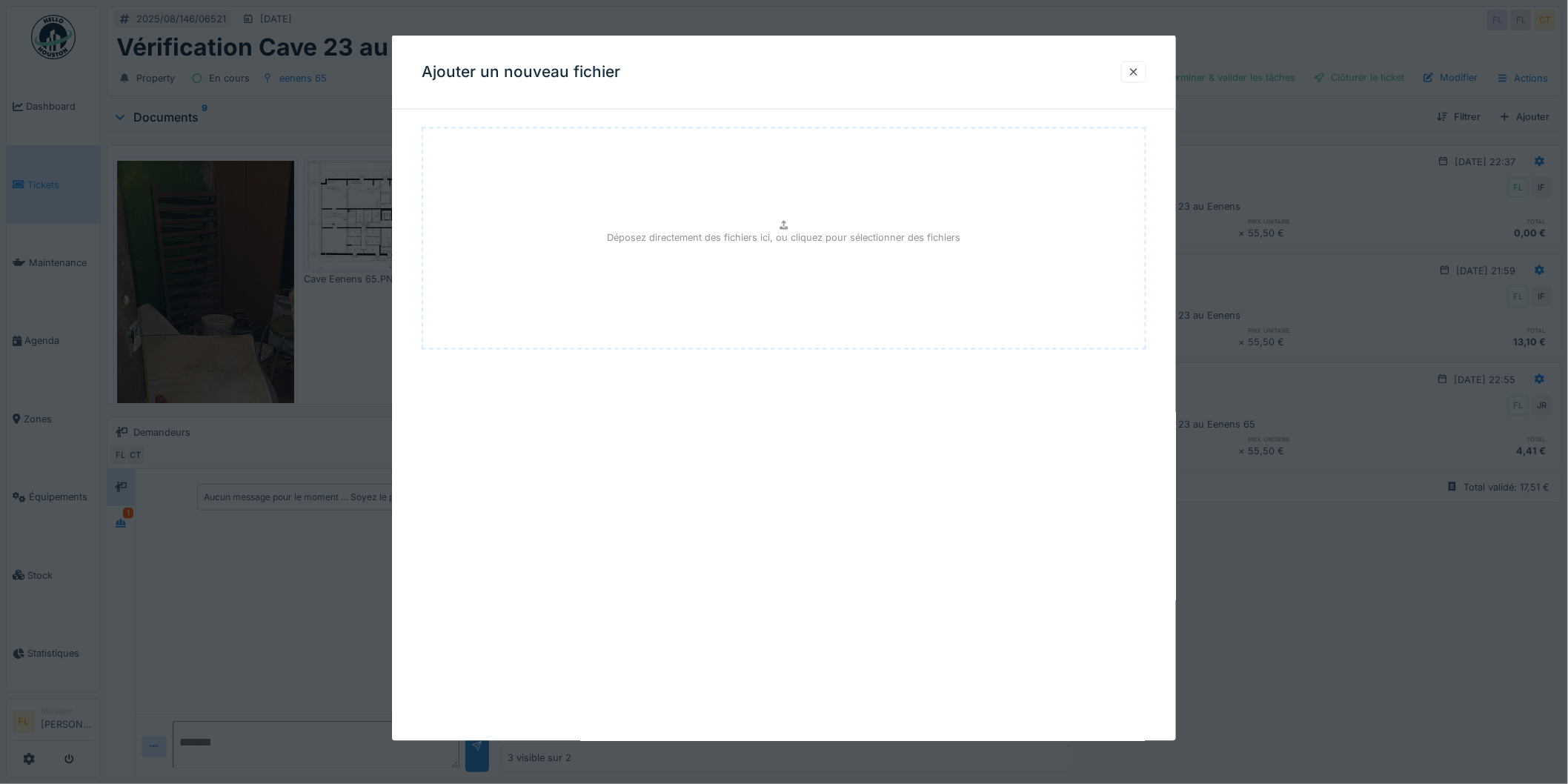
click at [750, 237] on p "Déposez directement des fichiers ici, ou cliquez pour sélectionner des fichiers" at bounding box center [785, 236] width 354 height 14
type input "**********"
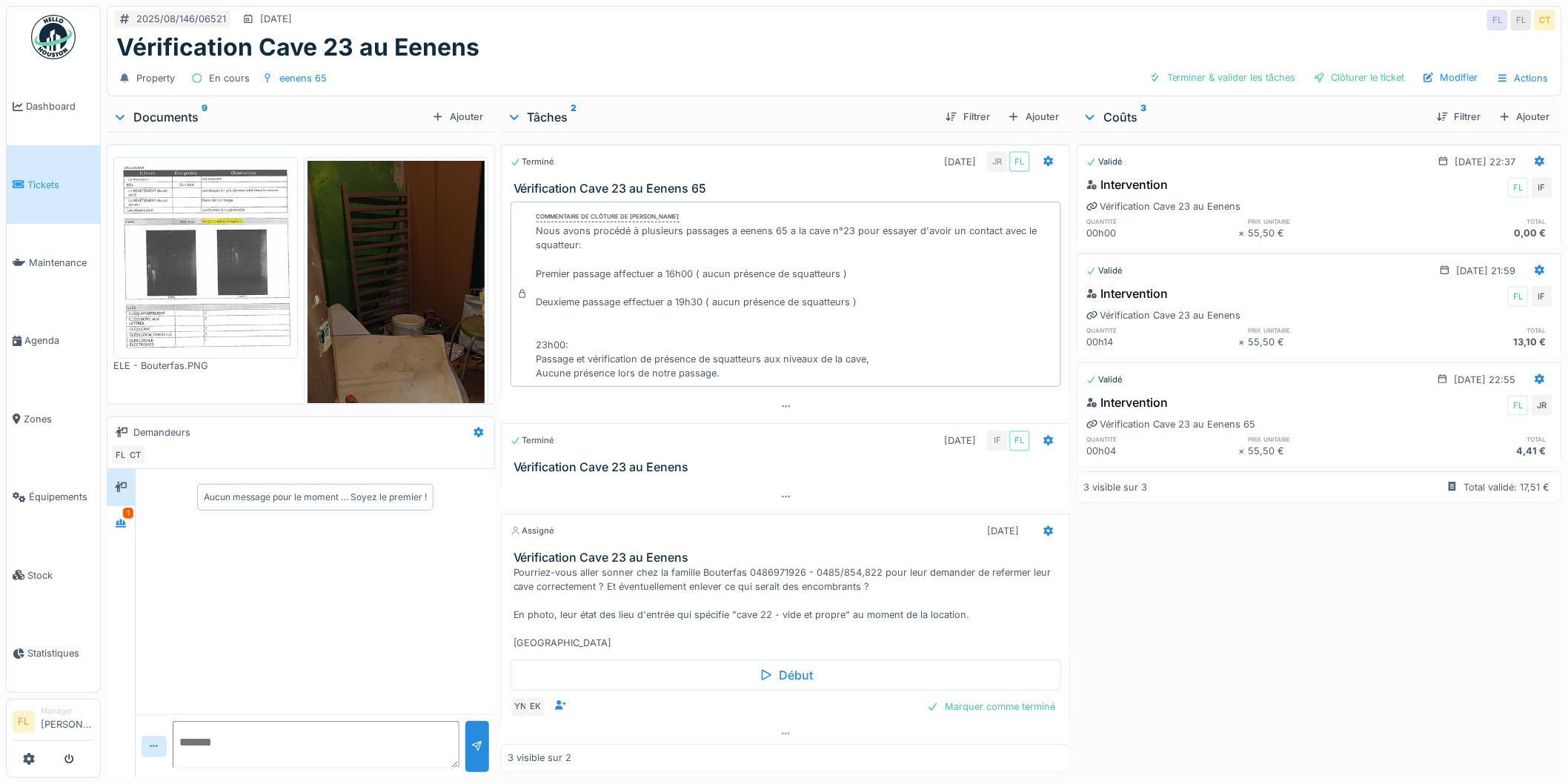
click at [739, 34] on div "Vérification Cave 23 au Eenens" at bounding box center [834, 47] width 1436 height 28
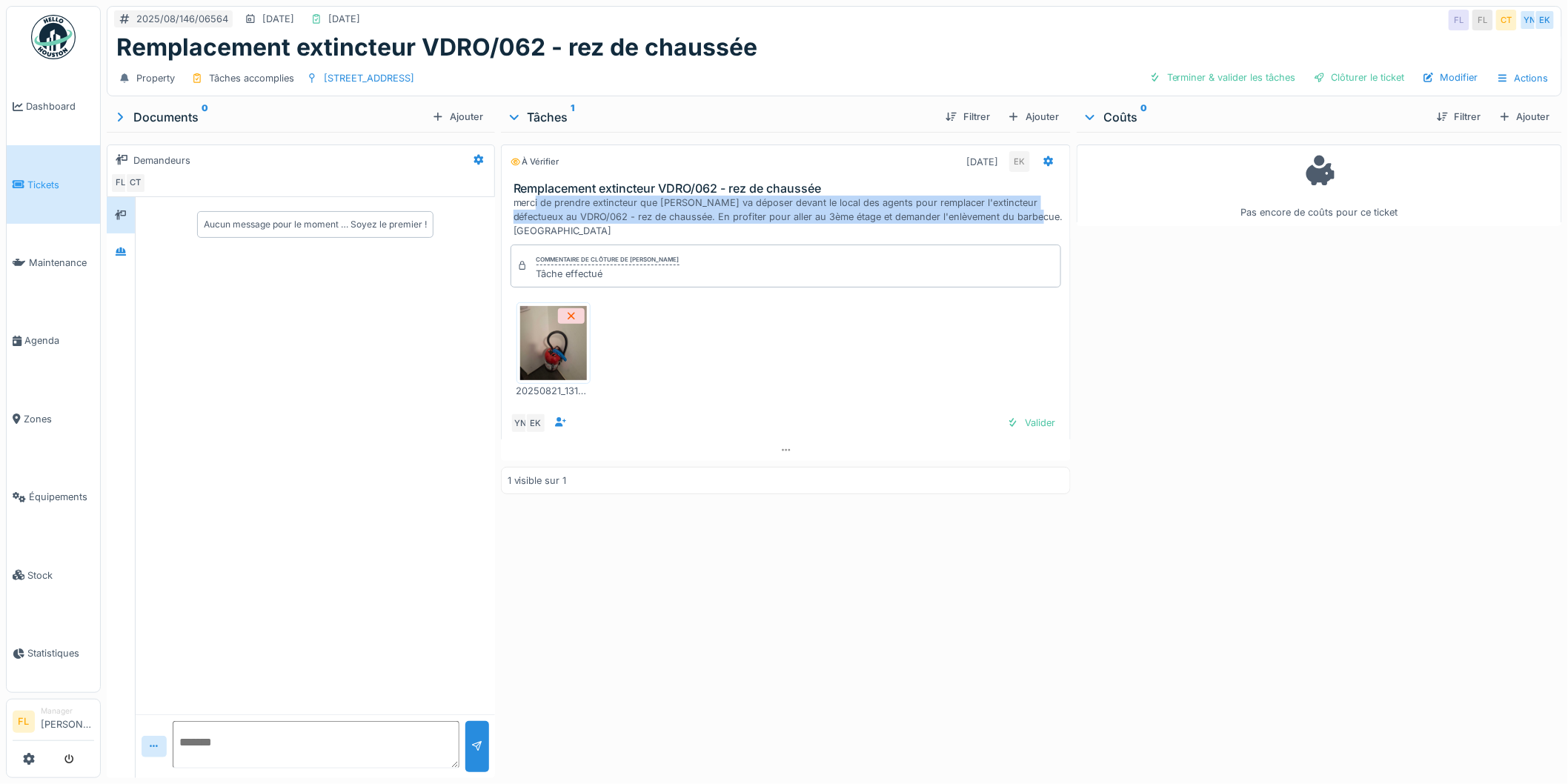
drag, startPoint x: 675, startPoint y: 206, endPoint x: 1023, endPoint y: 220, distance: 348.3
click at [1023, 220] on div "merci de prendre extincteur que Jan va déposer devant le local des agents pour …" at bounding box center [789, 217] width 551 height 43
drag, startPoint x: 1017, startPoint y: 452, endPoint x: 1158, endPoint y: 439, distance: 141.6
click at [1023, 468] on div "Valider" at bounding box center [1031, 477] width 60 height 20
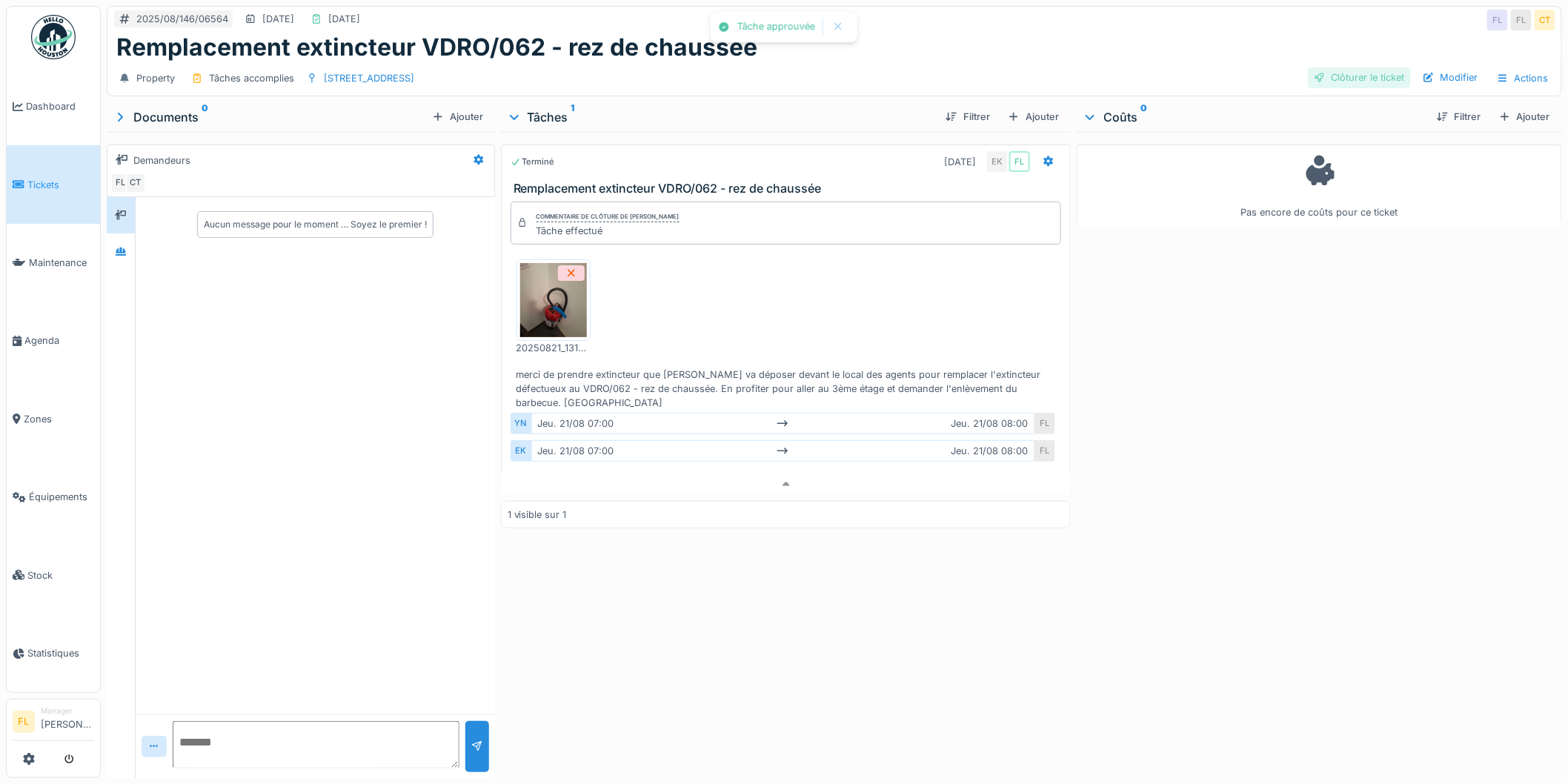
click at [1332, 67] on div "Clôturer le ticket" at bounding box center [1359, 77] width 103 height 20
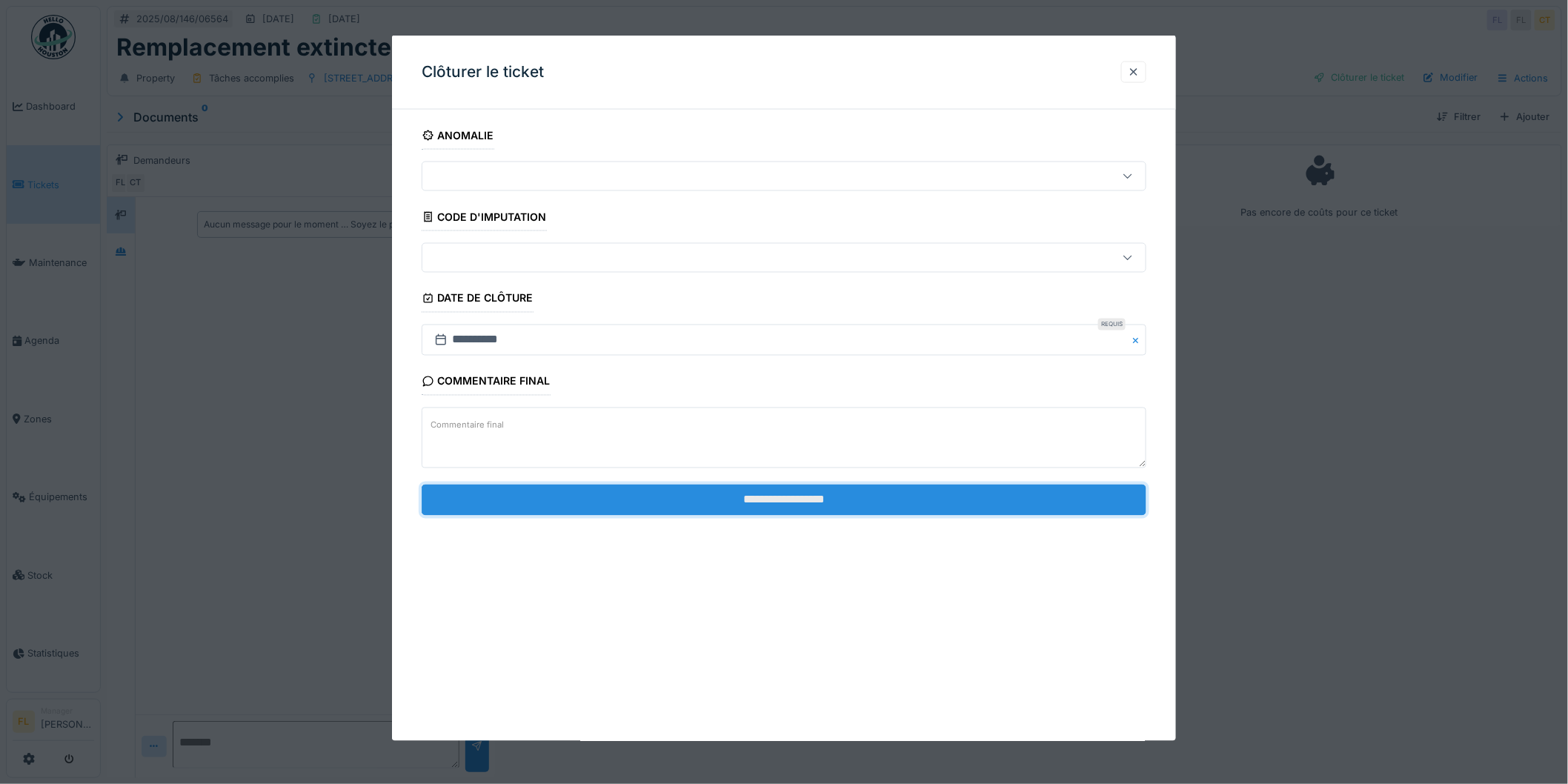
drag, startPoint x: 831, startPoint y: 507, endPoint x: 826, endPoint y: 499, distance: 9.4
click at [831, 506] on input "**********" at bounding box center [784, 500] width 725 height 31
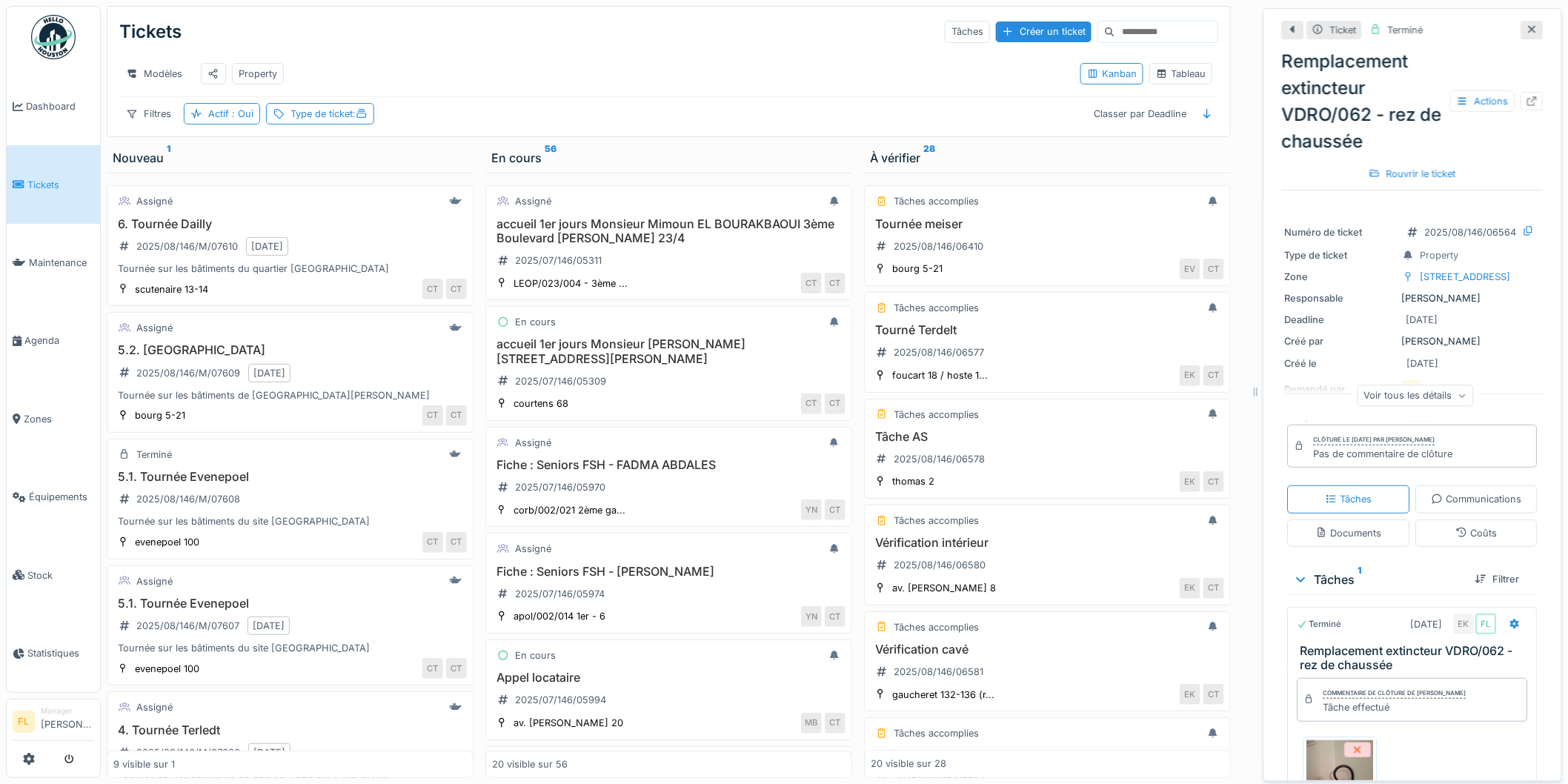
click at [628, 68] on div "Modèles Property" at bounding box center [593, 74] width 949 height 34
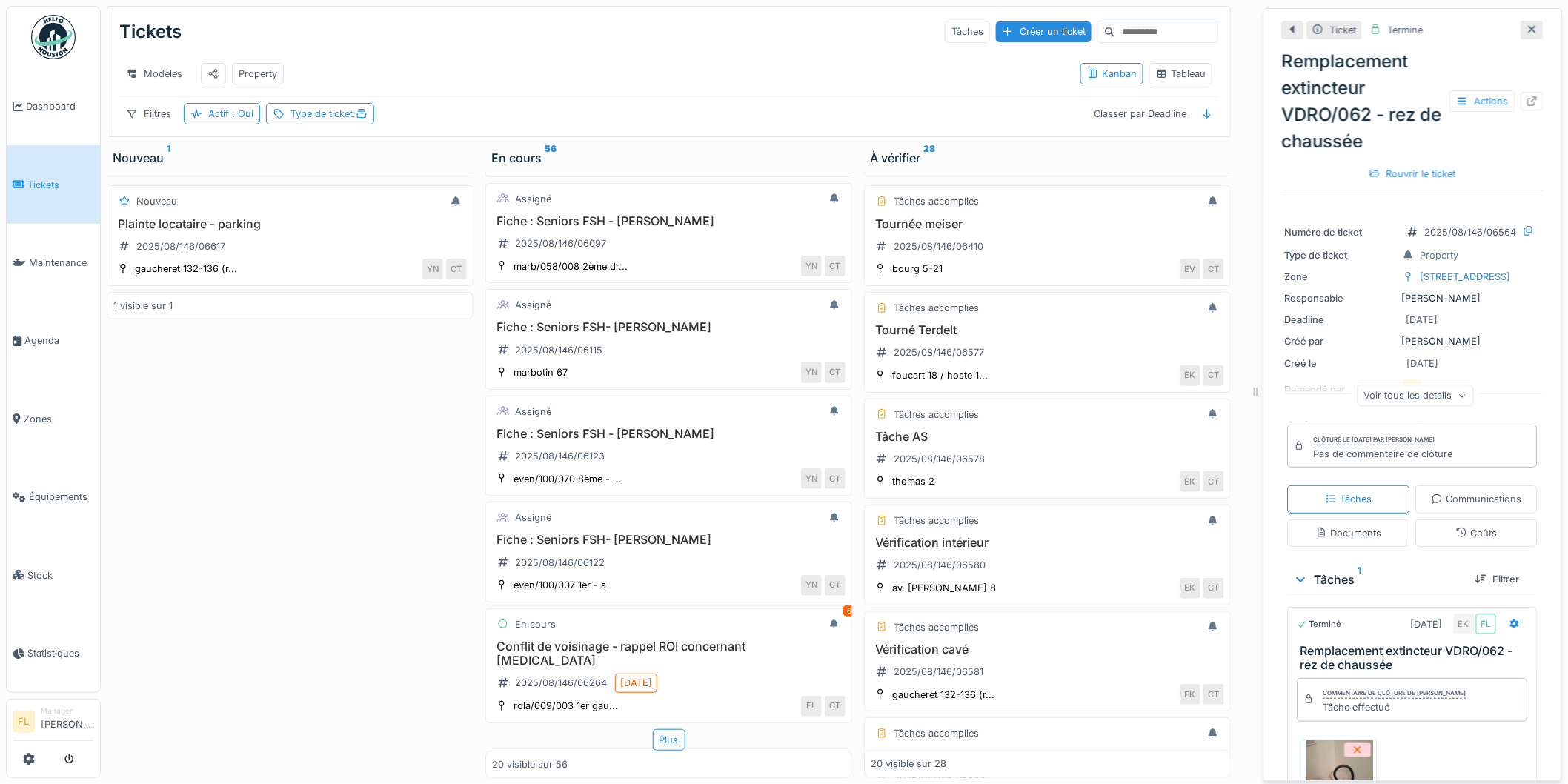
scroll to position [1675, 0]
drag, startPoint x: 657, startPoint y: 715, endPoint x: 638, endPoint y: 708, distance: 20.2
click at [657, 729] on div "Plus" at bounding box center [669, 740] width 33 height 21
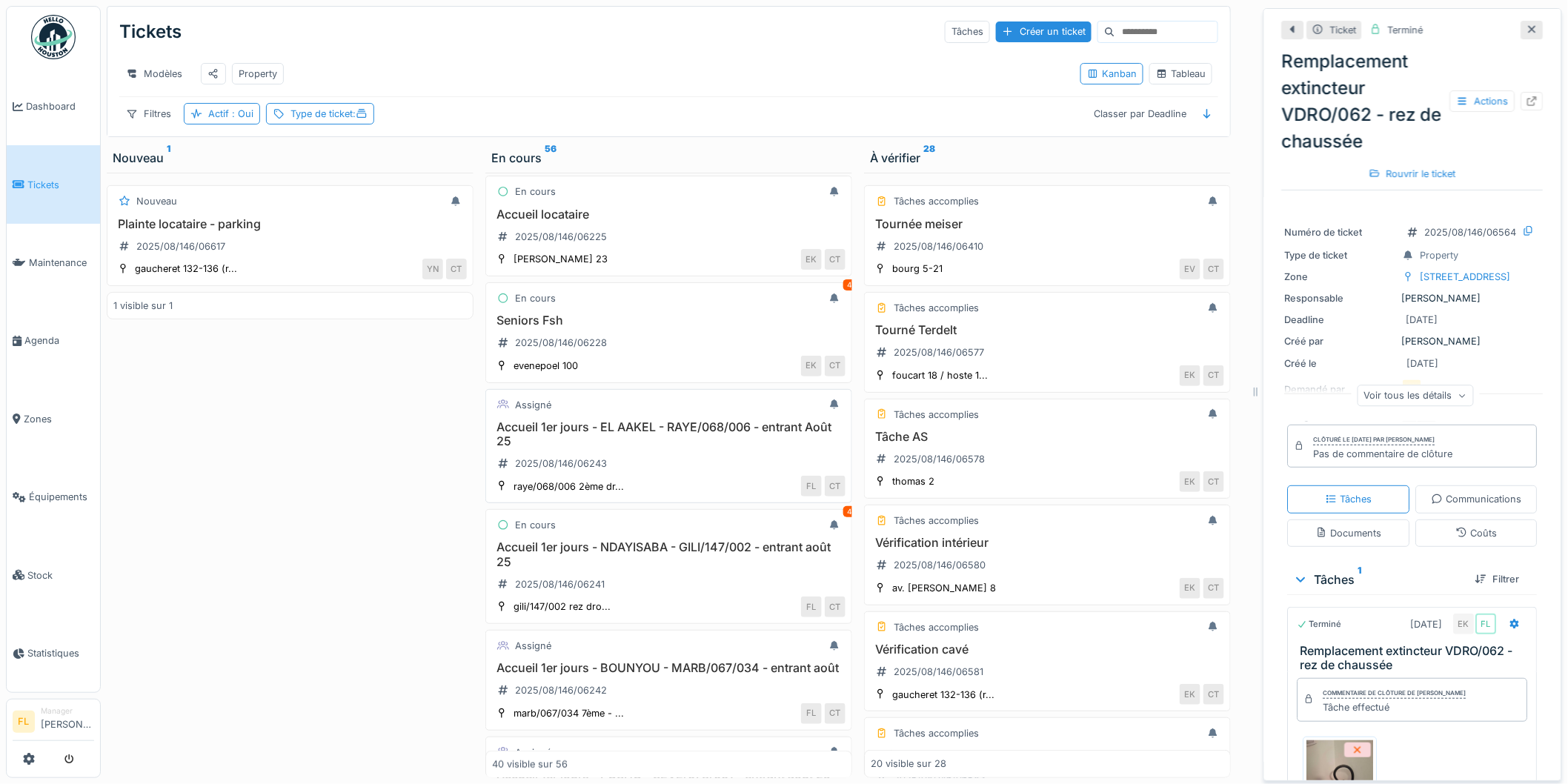
scroll to position [2746, 0]
click at [586, 223] on div "2025/08/146/06225" at bounding box center [551, 233] width 120 height 18
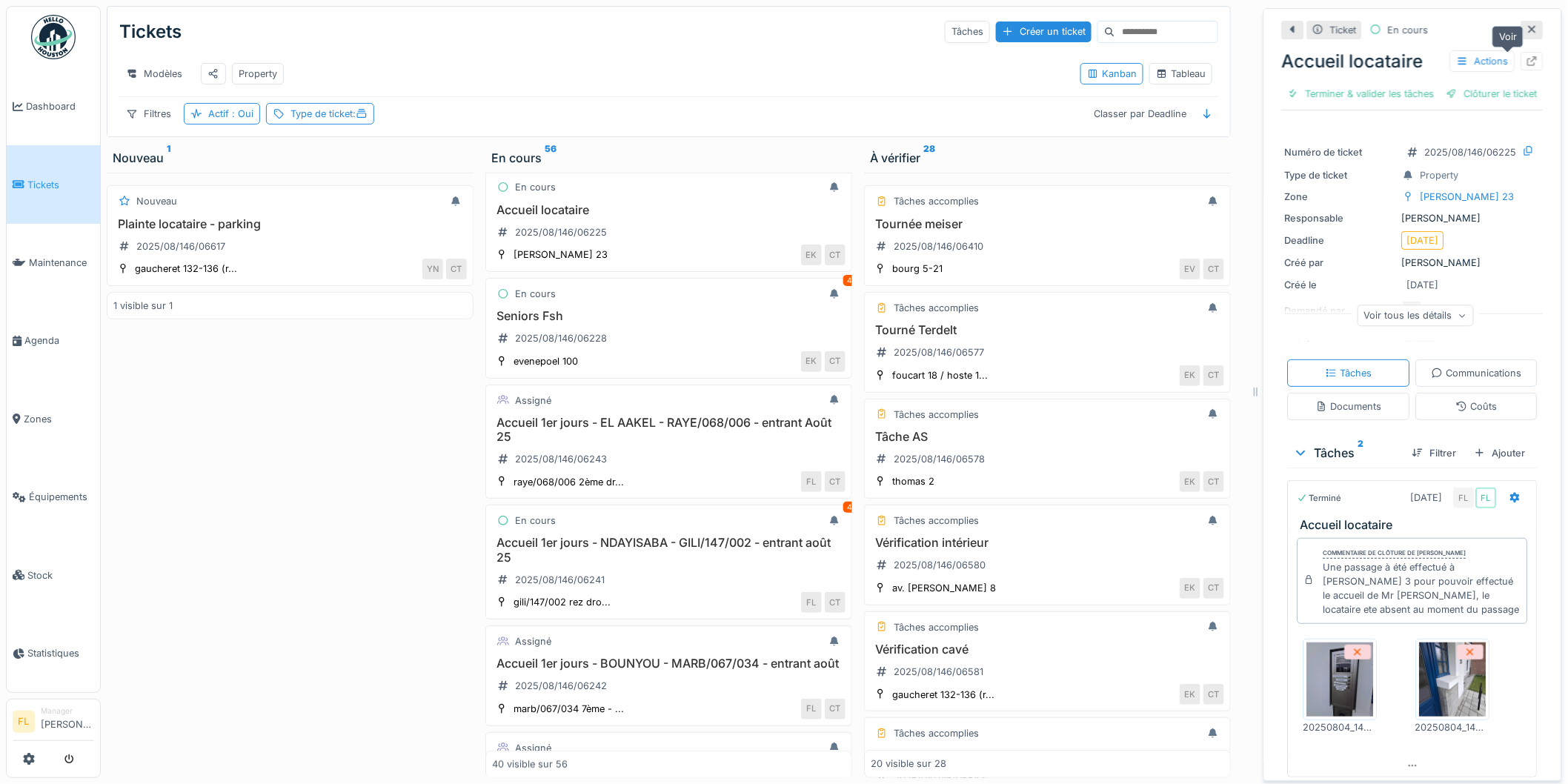
click at [1527, 56] on icon at bounding box center [1533, 61] width 12 height 10
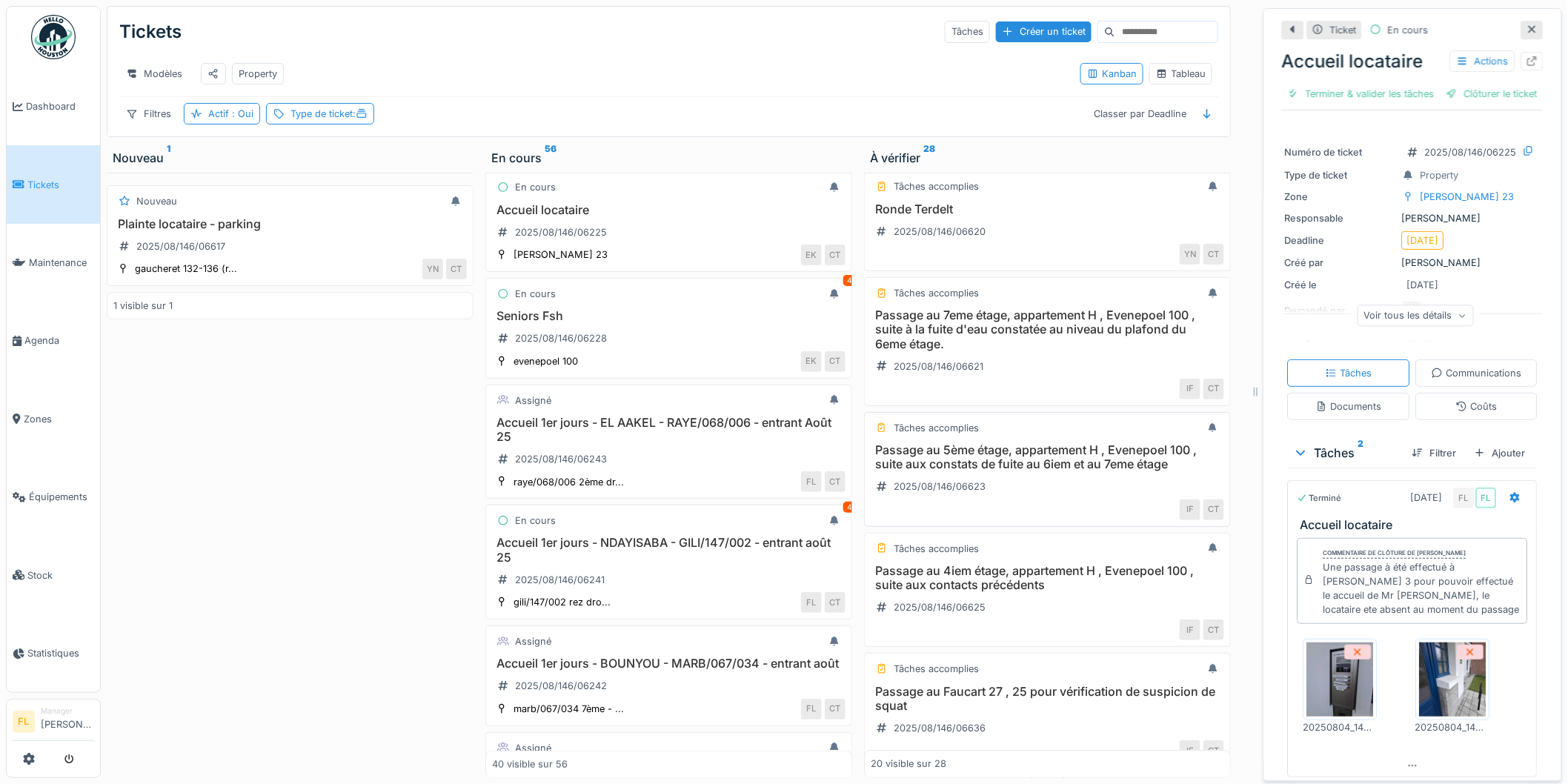
scroll to position [1705, 0]
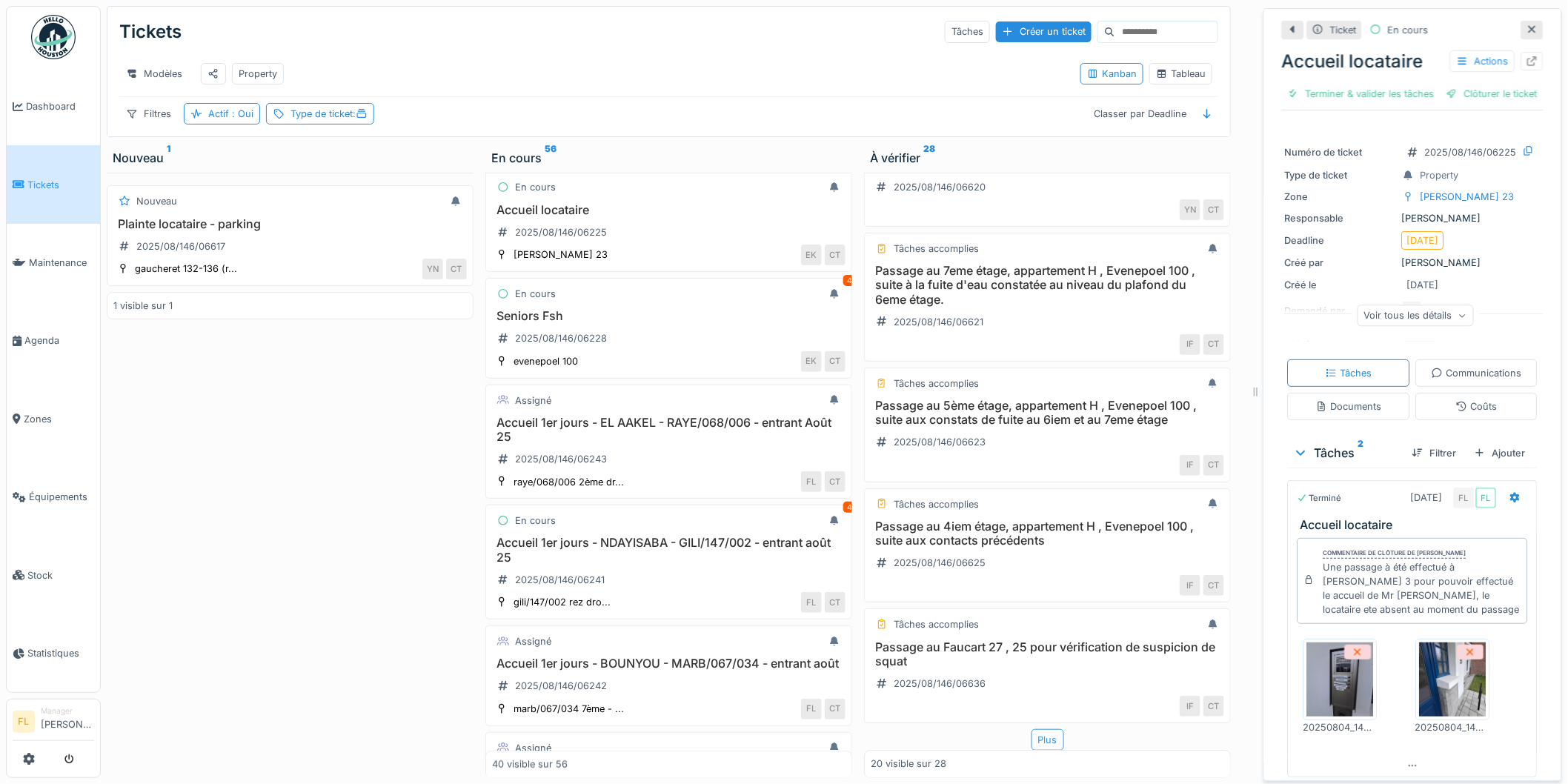
click at [1032, 730] on div "Plus" at bounding box center [1048, 740] width 33 height 21
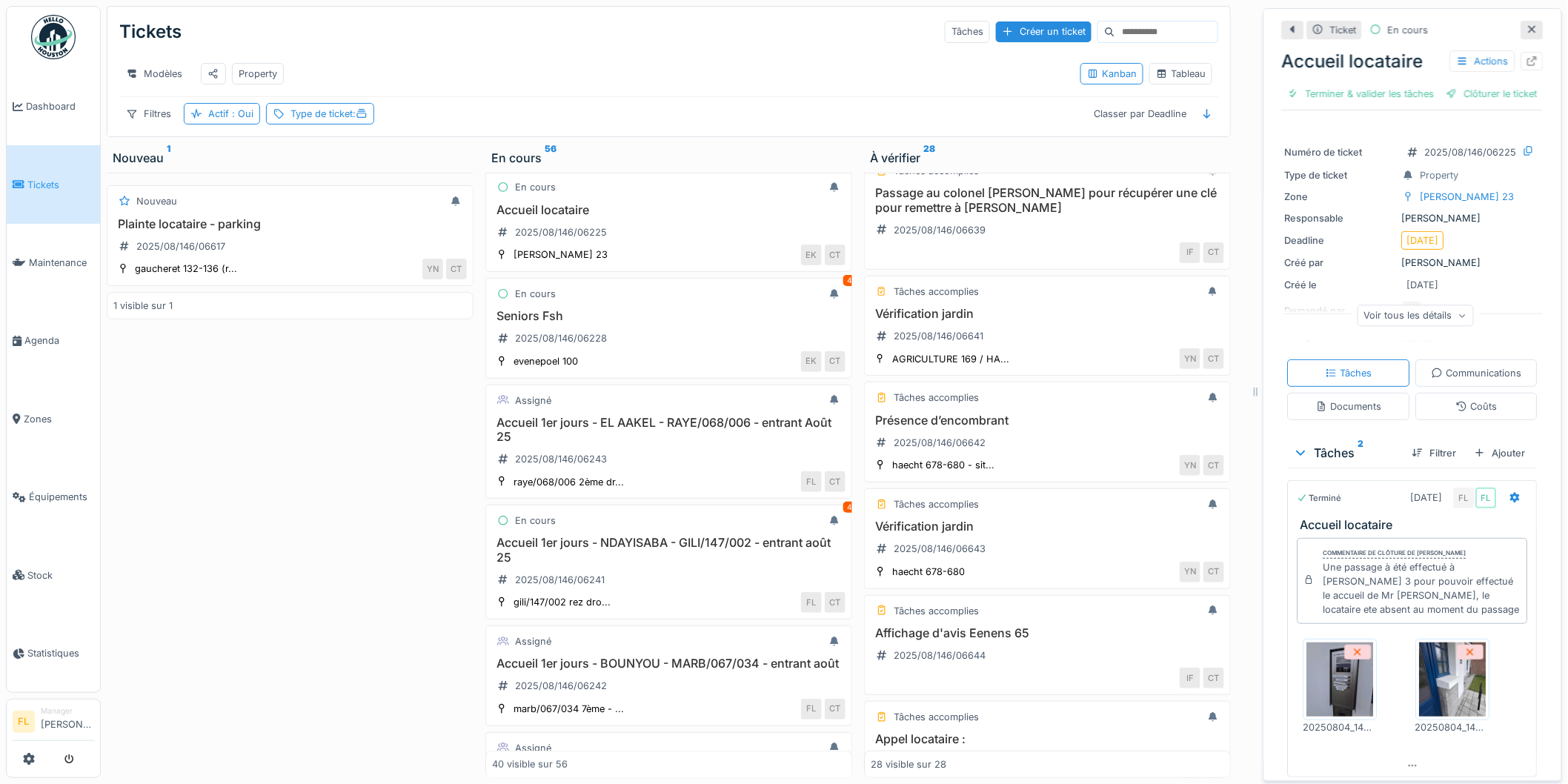
scroll to position [2528, 0]
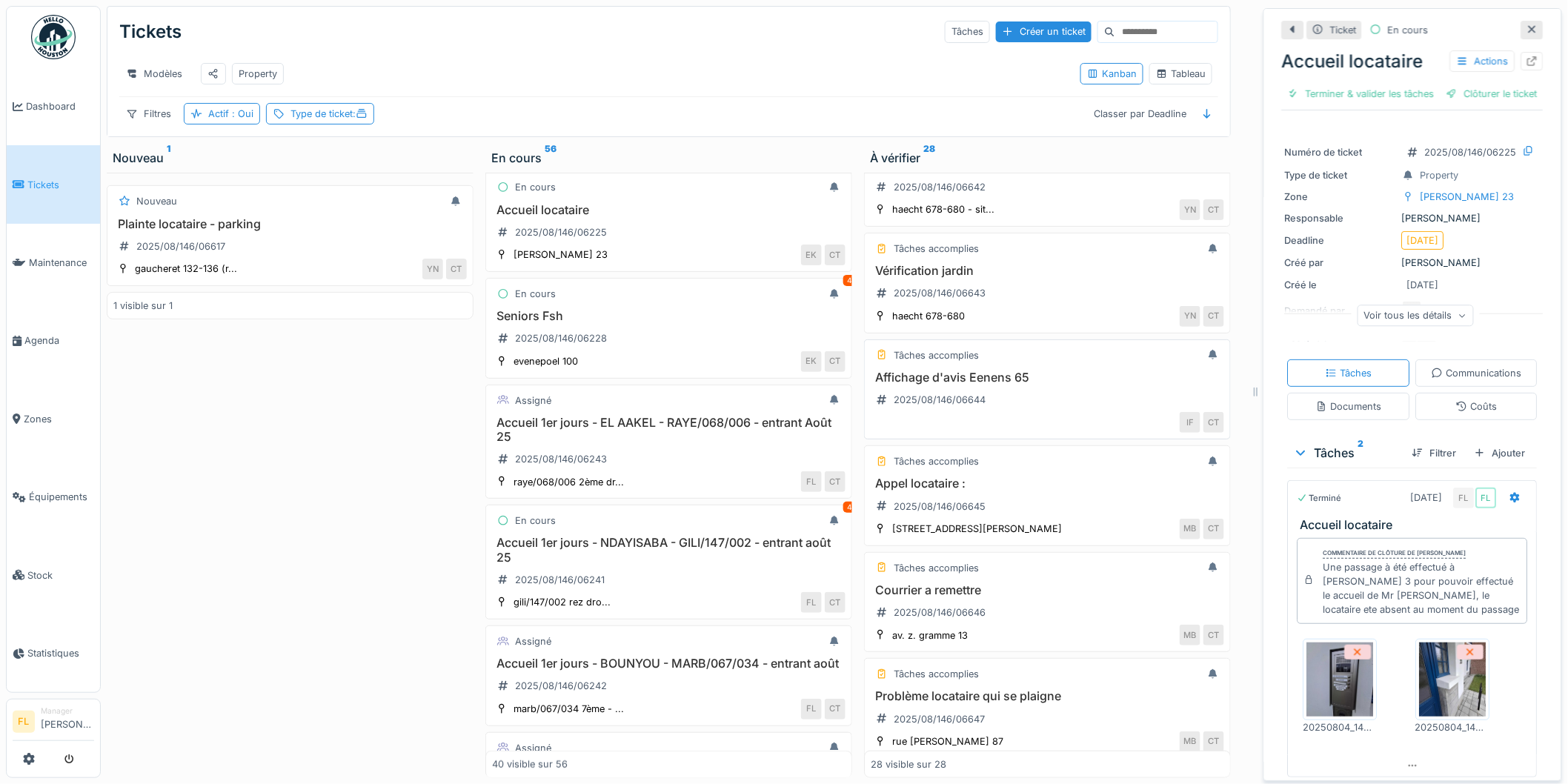
click at [980, 374] on h3 "Affichage d'avis Eenens 65" at bounding box center [1048, 378] width 354 height 14
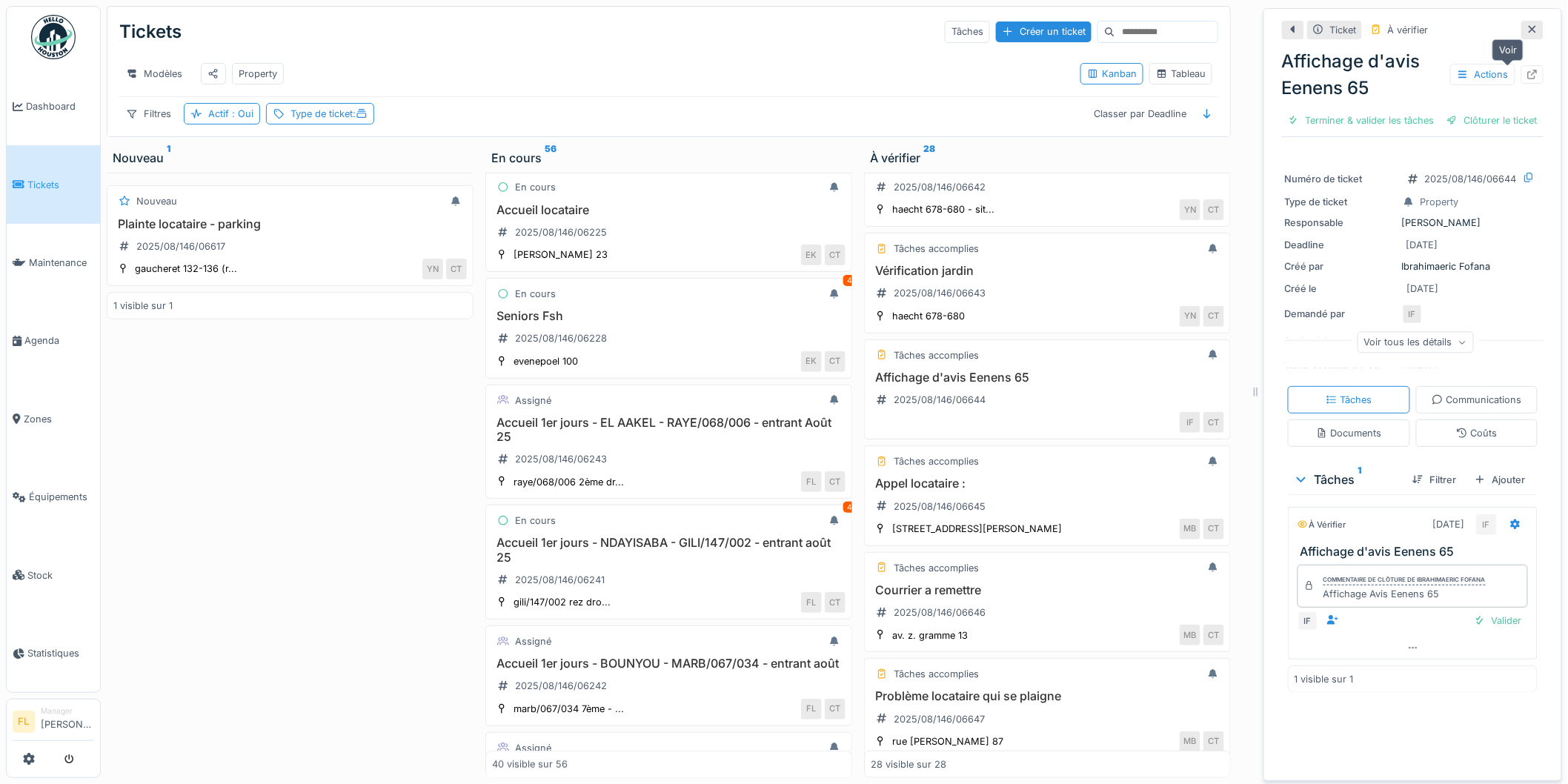
click at [1528, 69] on icon at bounding box center [1533, 74] width 10 height 10
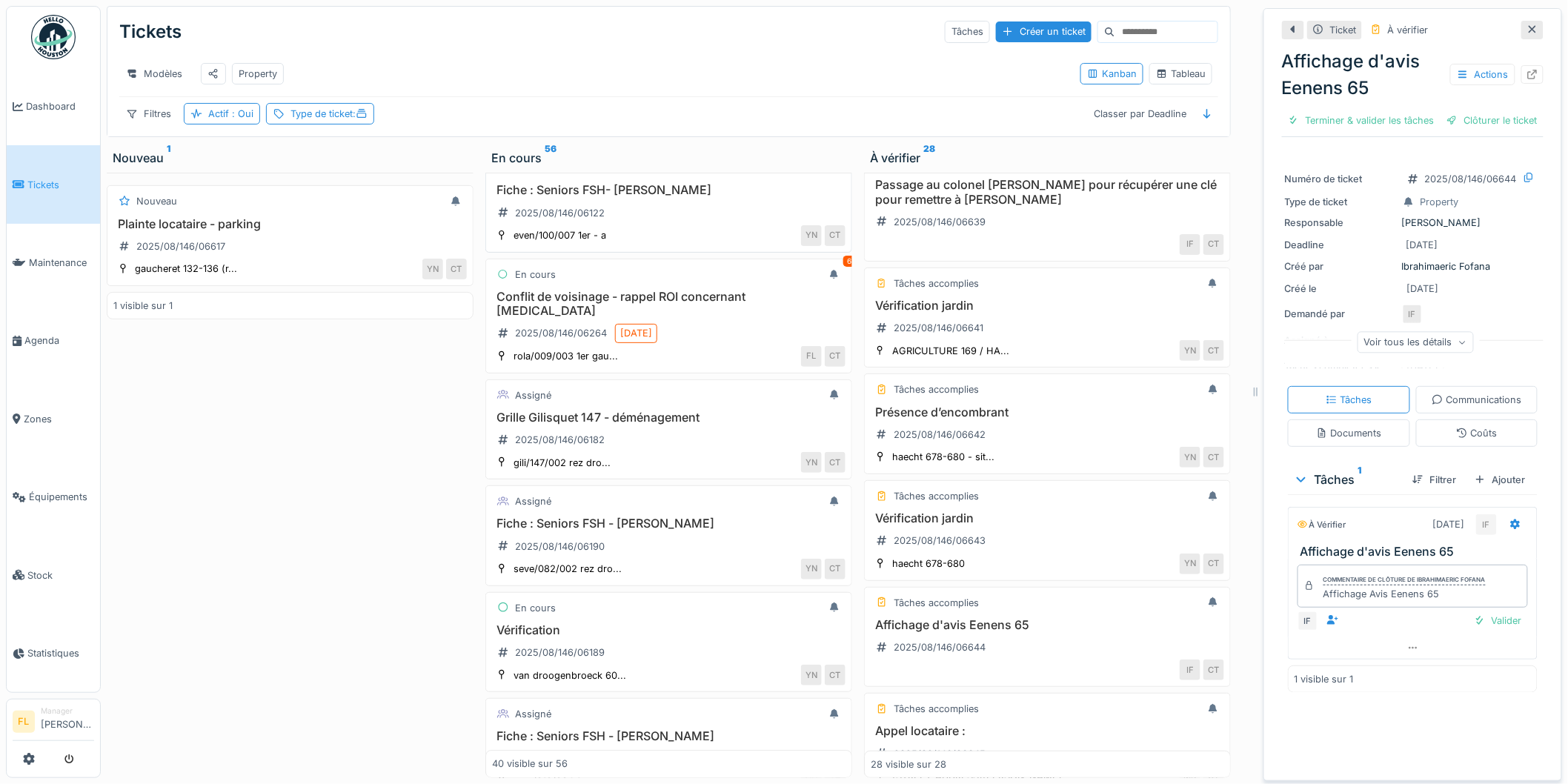
scroll to position [1840, 0]
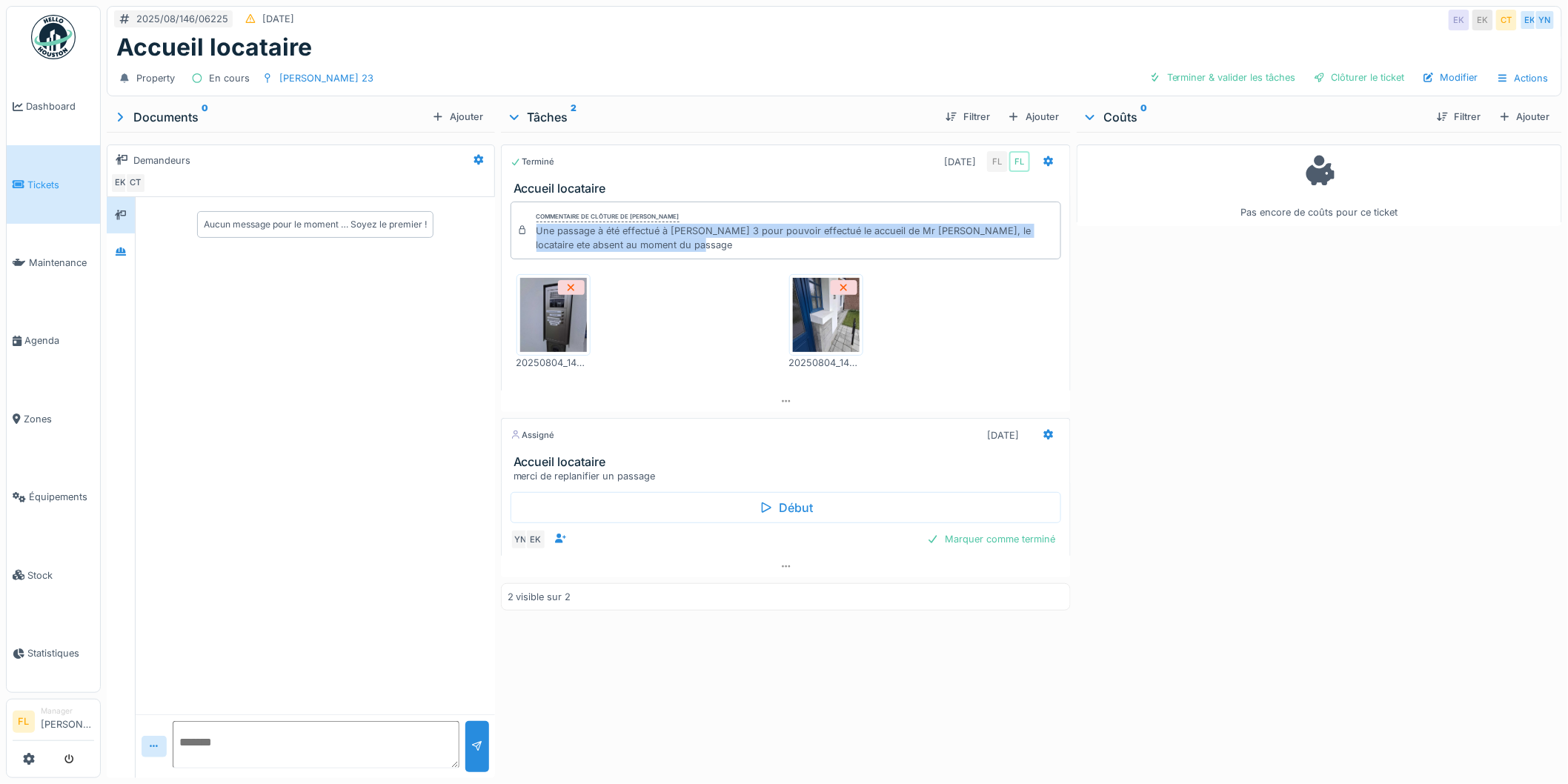
drag, startPoint x: 530, startPoint y: 233, endPoint x: 1001, endPoint y: 245, distance: 471.2
click at [1001, 245] on div "Commentaire de clôture de François Loffet Une passage à été effectué à Leopold …" at bounding box center [786, 230] width 551 height 58
click at [1001, 245] on div "Une passage à été effectué à [PERSON_NAME] 3 pour pouvoir effectué le accueil d…" at bounding box center [796, 237] width 519 height 28
drag, startPoint x: 535, startPoint y: 232, endPoint x: 690, endPoint y: 246, distance: 155.6
click at [690, 246] on div "Une passage à été effectué à [PERSON_NAME] 3 pour pouvoir effectué le accueil d…" at bounding box center [796, 237] width 519 height 28
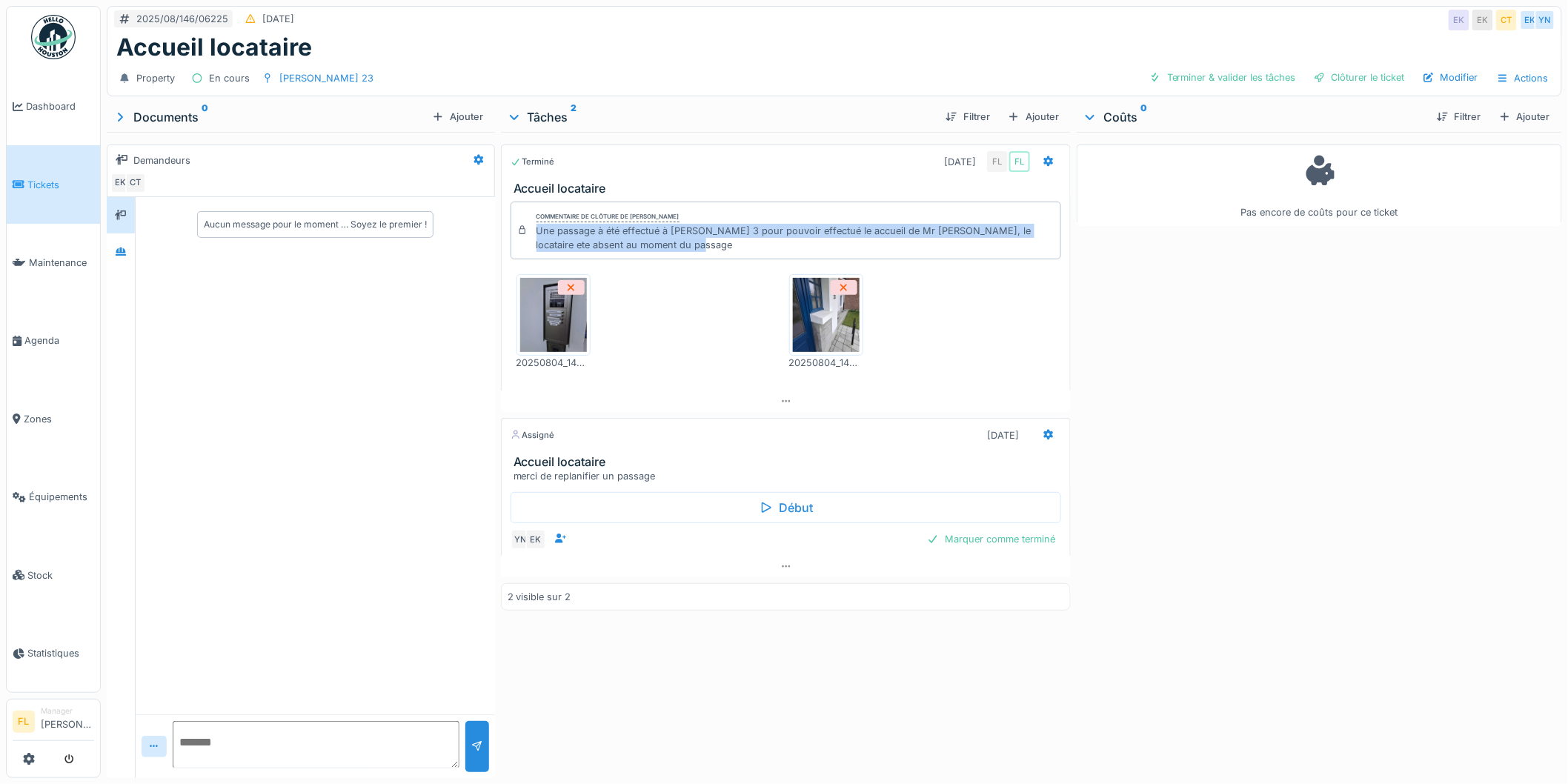
click at [690, 242] on div "Une passage à été effectué à [PERSON_NAME] 3 pour pouvoir effectué le accueil d…" at bounding box center [796, 237] width 519 height 28
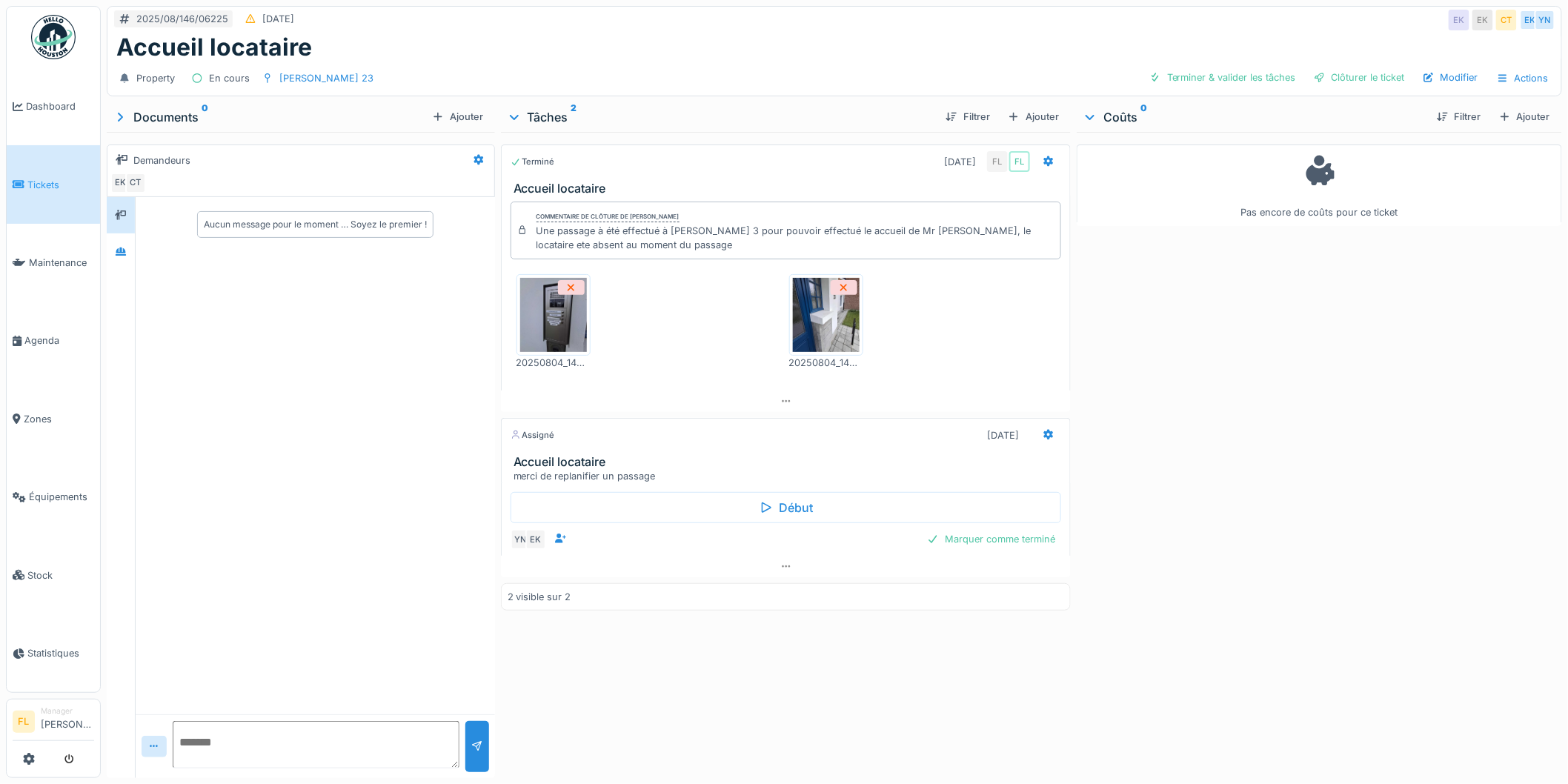
click at [548, 469] on h3 "Accueil locataire" at bounding box center [789, 462] width 551 height 14
click at [1224, 432] on div "Pas encore de coûts pour ce ticket" at bounding box center [1319, 452] width 486 height 641
drag, startPoint x: 535, startPoint y: 532, endPoint x: 961, endPoint y: 532, distance: 426.0
click at [961, 532] on div "mar. 05/08 07:00 jeu. 07/08 23:59" at bounding box center [757, 543] width 451 height 21
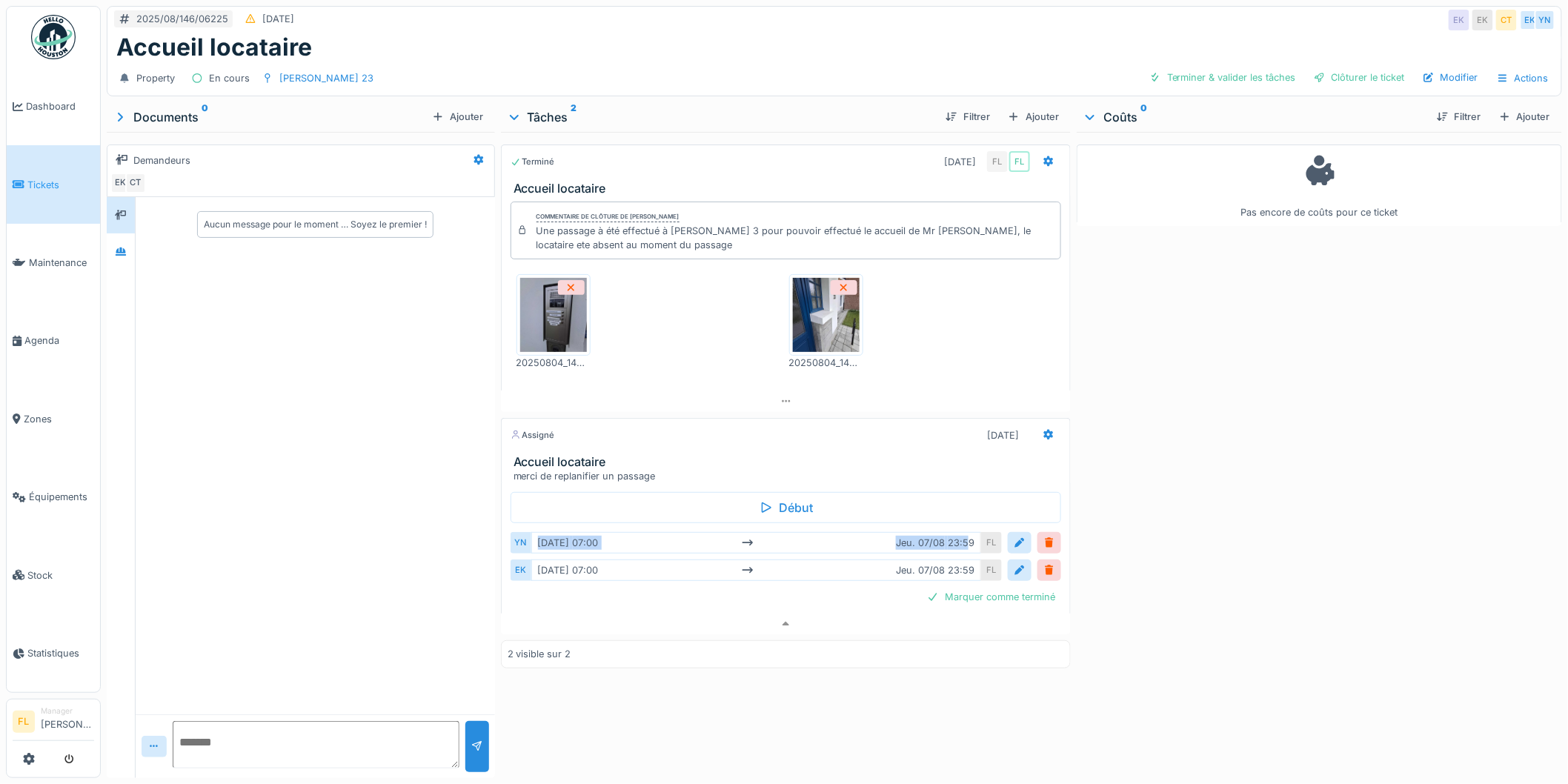
click at [961, 532] on div "mar. 05/08 07:00 jeu. 07/08 23:59" at bounding box center [757, 543] width 451 height 21
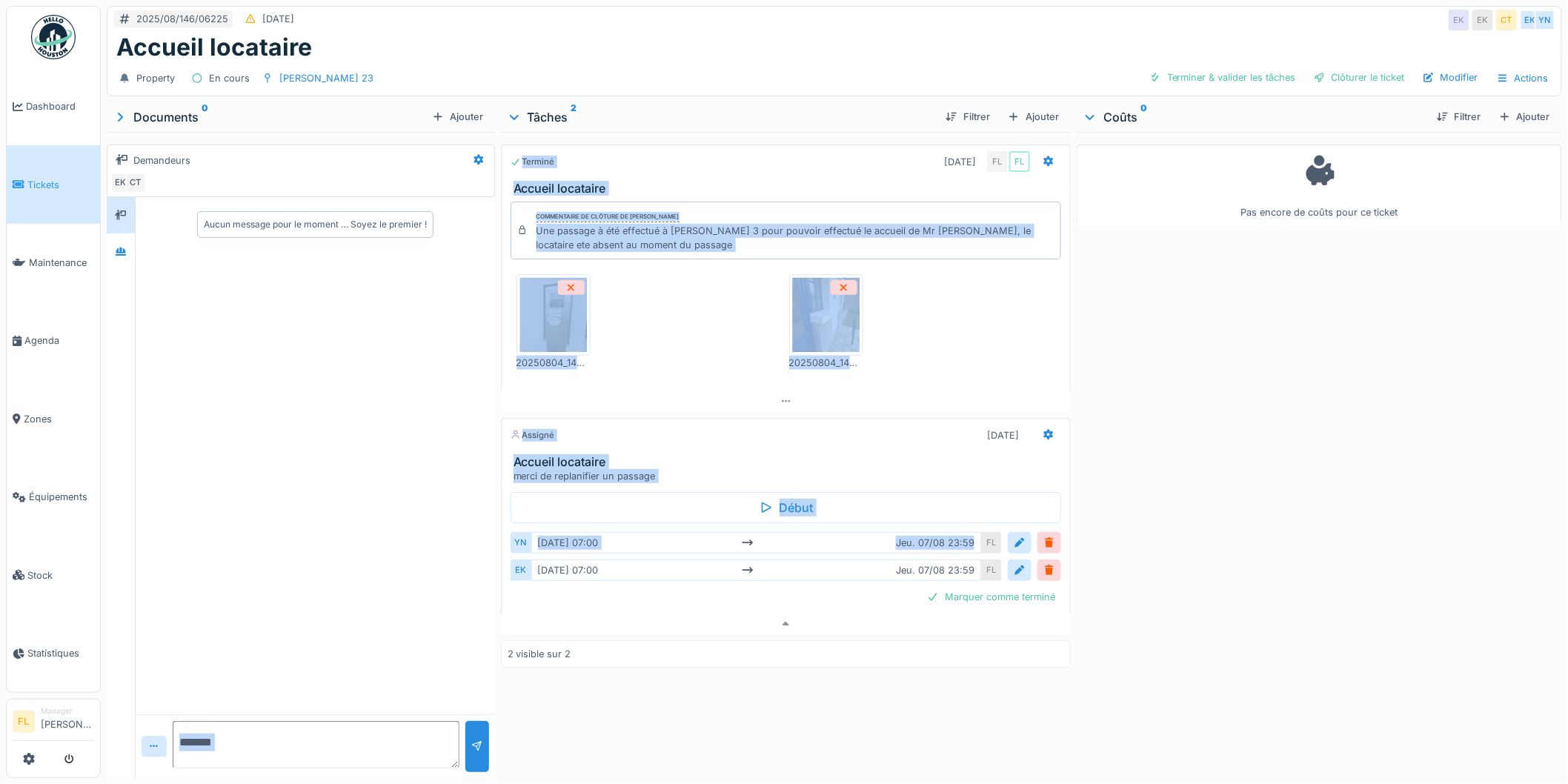
drag, startPoint x: 965, startPoint y: 532, endPoint x: 442, endPoint y: 535, distance: 523.0
click at [442, 535] on div "2025/08/146/06225 11/08/2025 EK EK CT EK YN Accueil locataire Property En cours…" at bounding box center [834, 392] width 1467 height 784
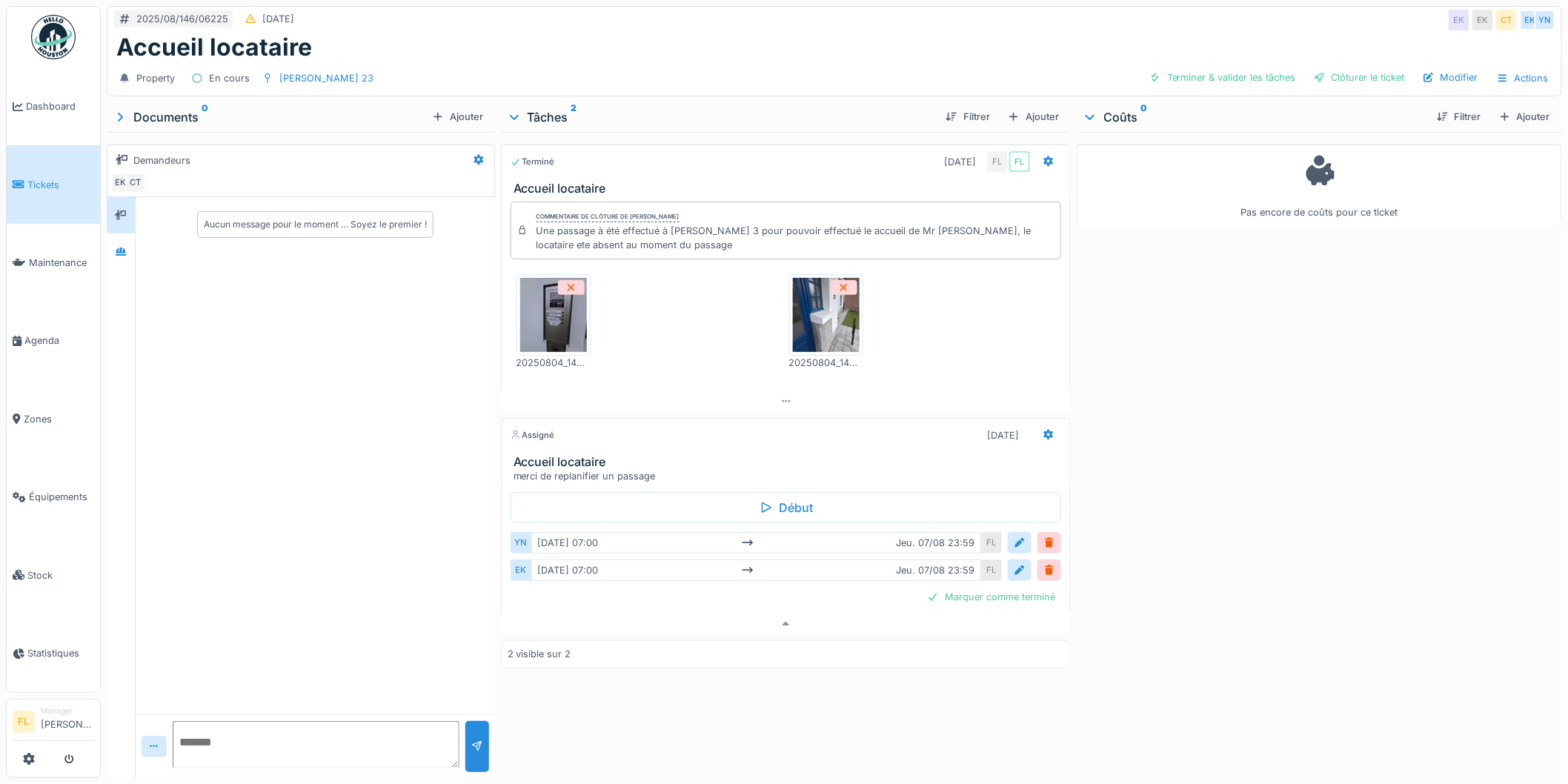
click at [780, 726] on div "Terminé 04/08/2025 FL FL Accueil locataire Commentaire de clôture de François L…" at bounding box center [786, 452] width 570 height 641
click at [1194, 424] on div "Pas encore de coûts pour ce ticket" at bounding box center [1319, 452] width 486 height 641
drag, startPoint x: 1329, startPoint y: 402, endPoint x: 1217, endPoint y: 368, distance: 117.0
click at [1330, 402] on div "Pas encore de coûts pour ce ticket" at bounding box center [1319, 452] width 486 height 641
click at [541, 307] on img at bounding box center [553, 314] width 66 height 74
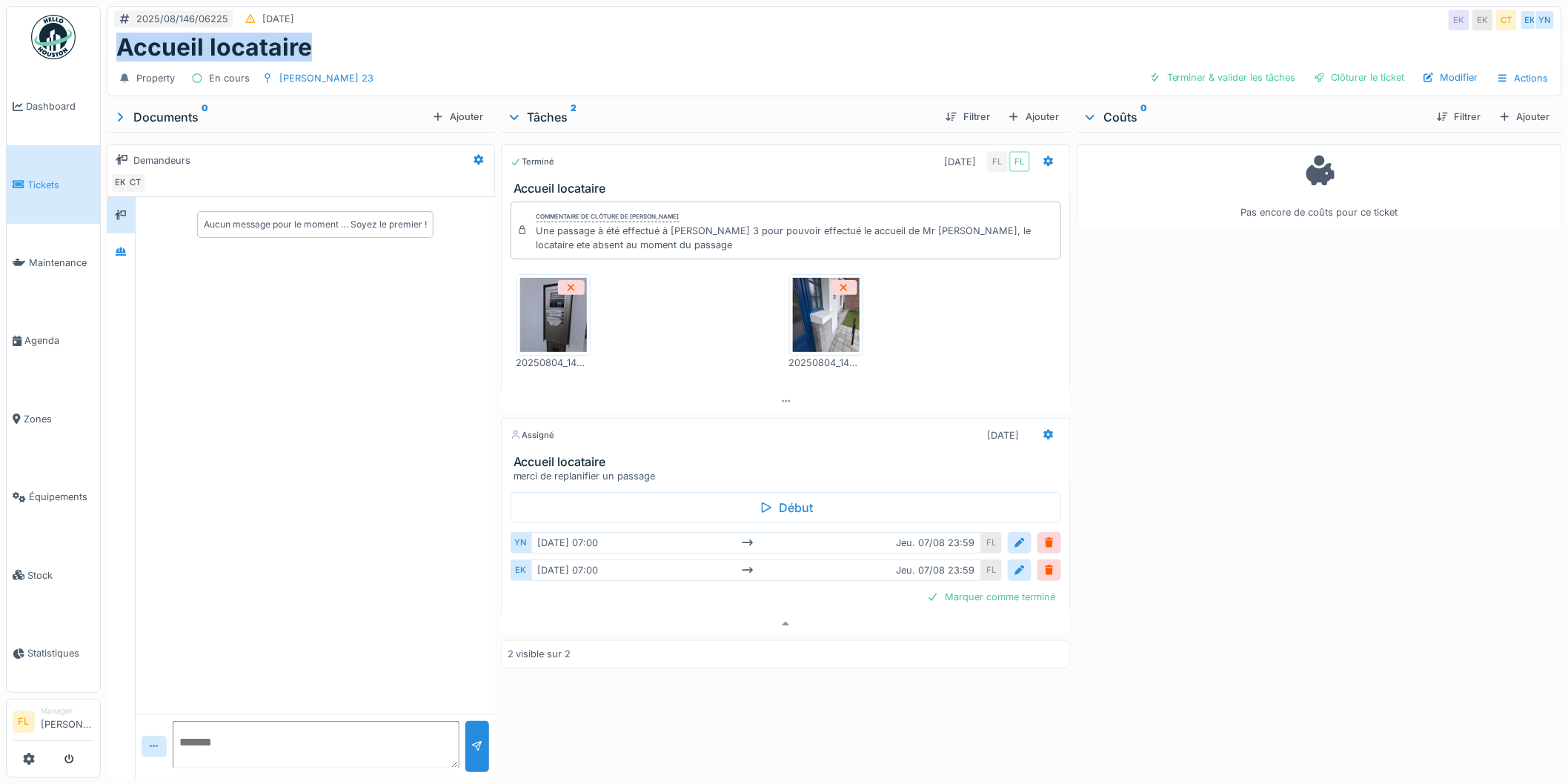
drag, startPoint x: 136, startPoint y: 35, endPoint x: 478, endPoint y: 34, distance: 342.0
click at [478, 34] on div "Accueil locataire" at bounding box center [834, 47] width 1436 height 28
